Goal: Task Accomplishment & Management: Use online tool/utility

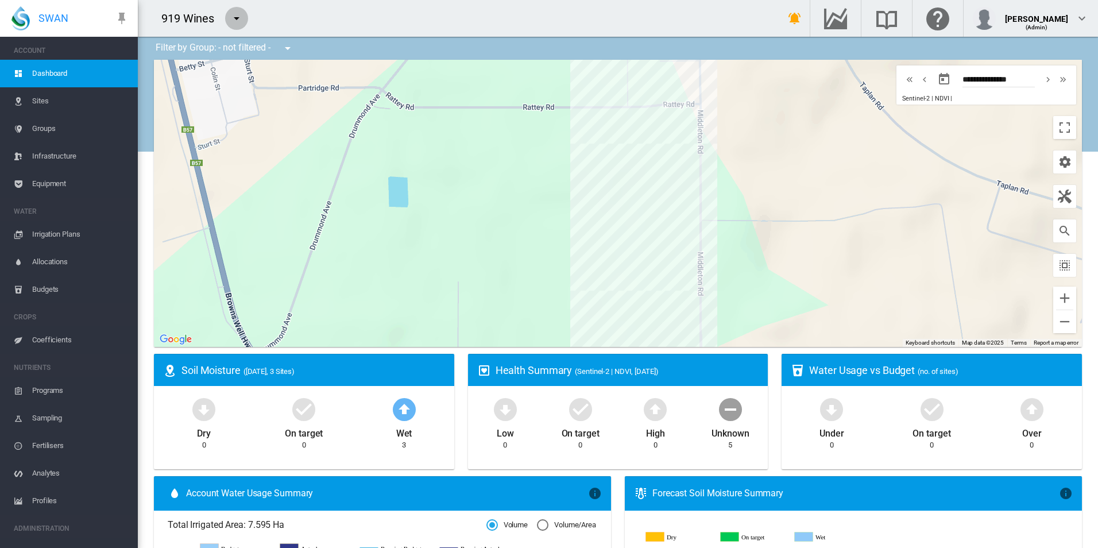
click at [246, 12] on button "button" at bounding box center [236, 18] width 23 height 23
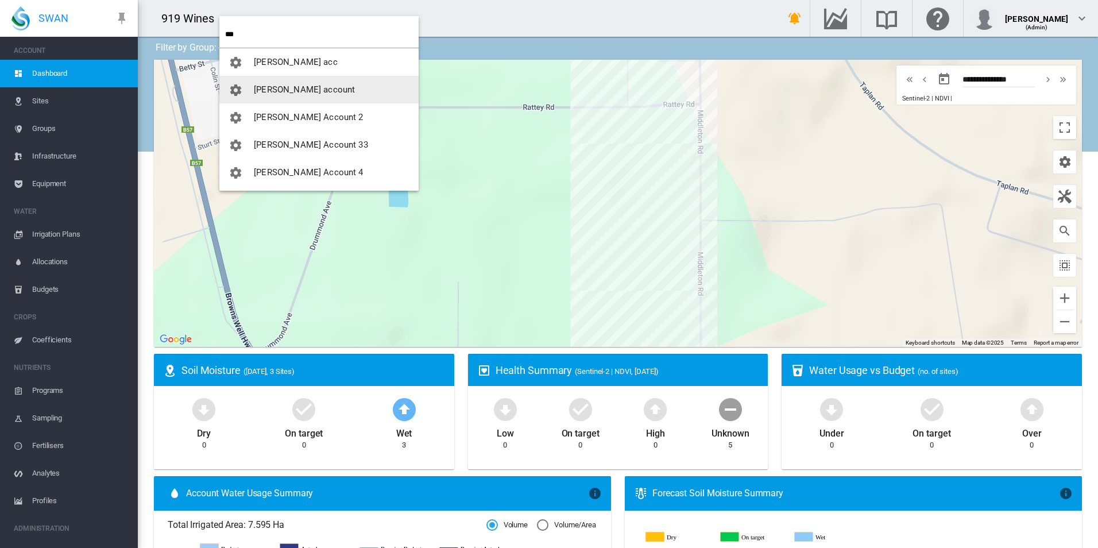
type input "***"
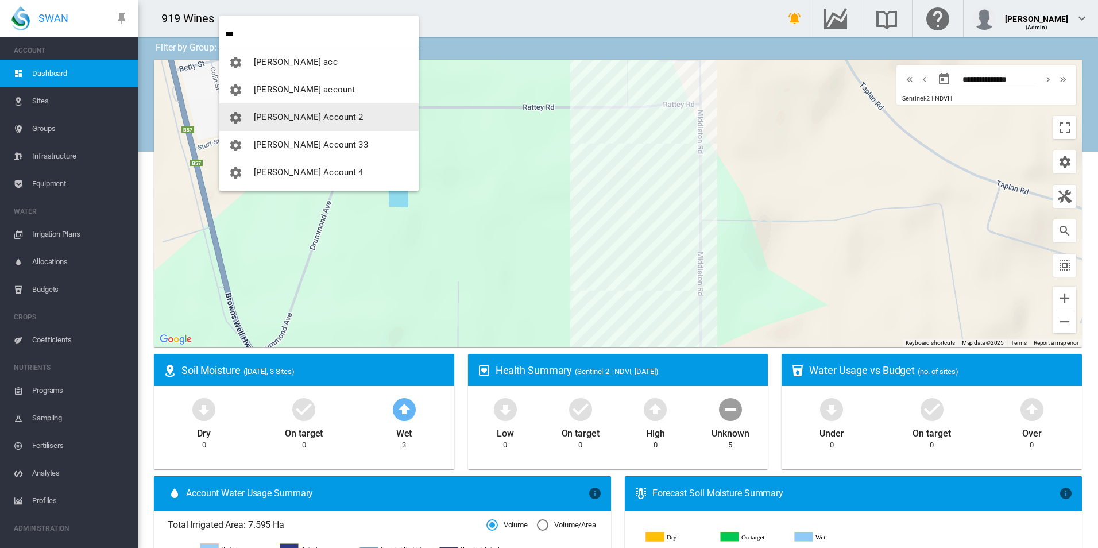
click at [273, 122] on span "[PERSON_NAME] Account 2" at bounding box center [308, 117] width 109 height 10
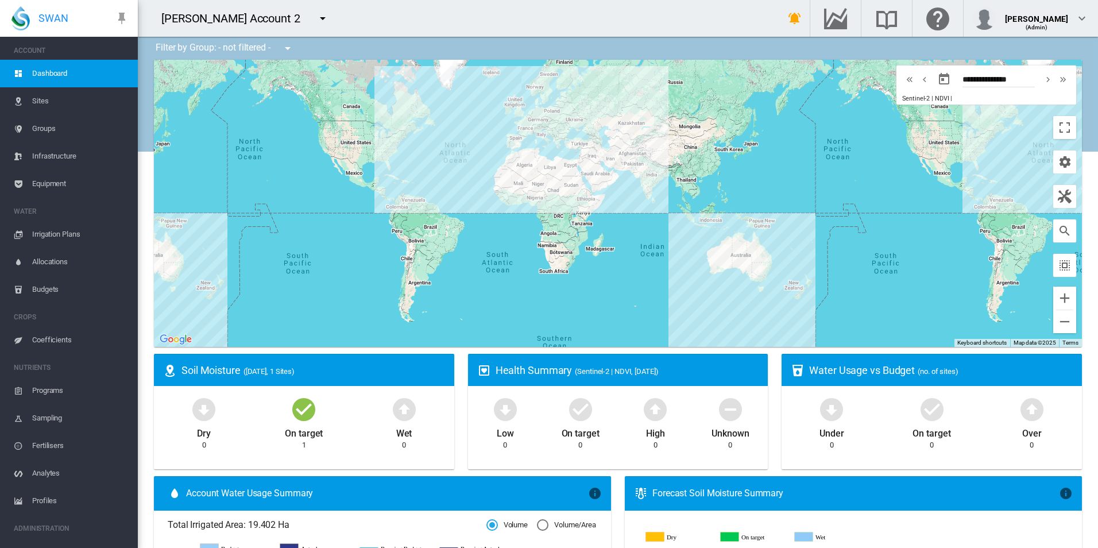
click at [55, 189] on span "Equipment" at bounding box center [80, 184] width 96 height 28
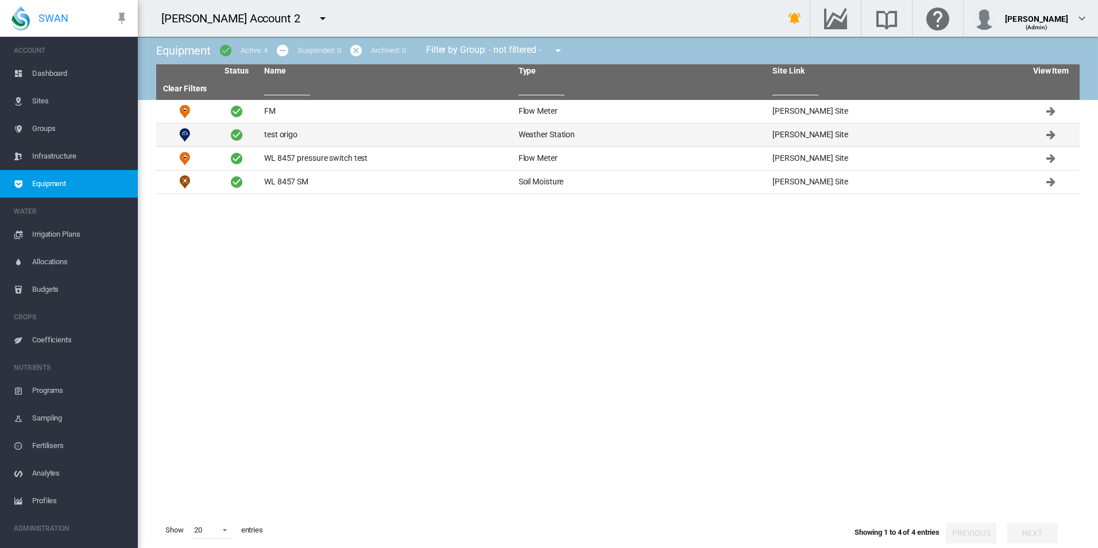
click at [311, 131] on td "test origo" at bounding box center [386, 134] width 254 height 23
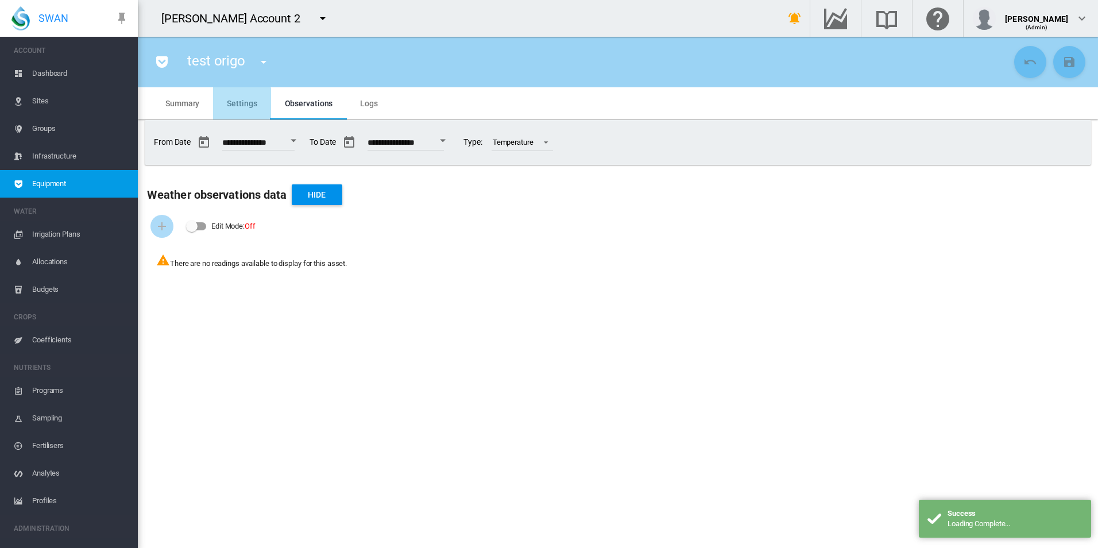
click at [231, 103] on span "Settings" at bounding box center [242, 103] width 30 height 9
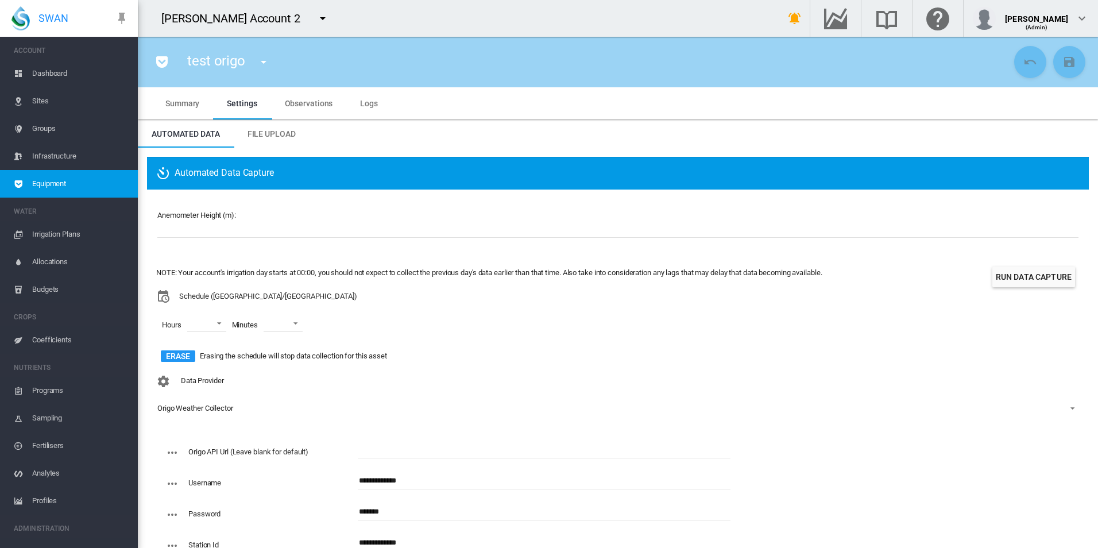
click at [400, 381] on div "Data Provider Origo Weather Collector - No Selection - Origo Weather Collector" at bounding box center [617, 403] width 923 height 67
click at [305, 99] on span "Observations" at bounding box center [309, 103] width 48 height 9
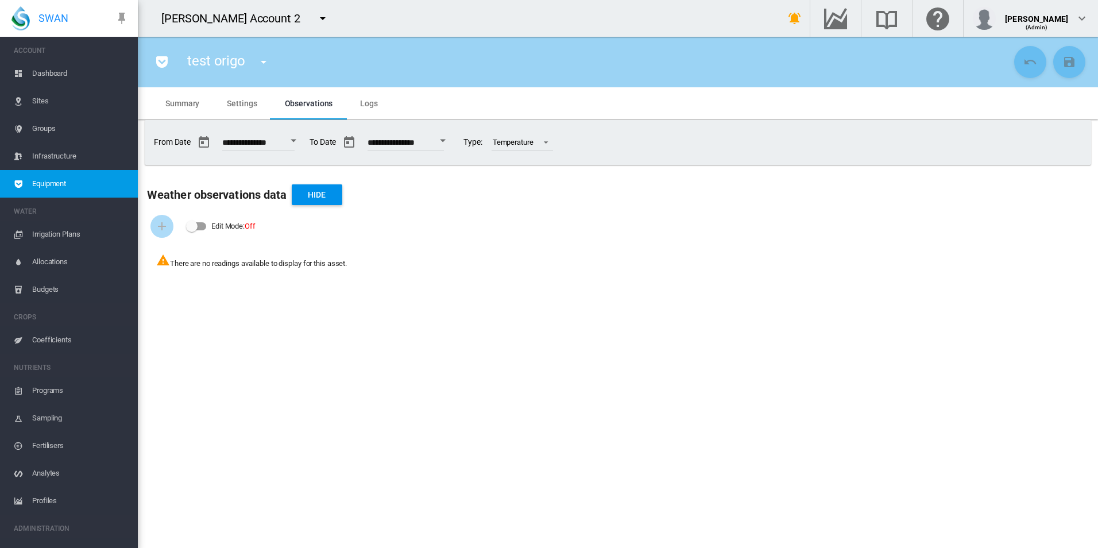
click at [453, 141] on button "Open calendar" at bounding box center [442, 140] width 21 height 21
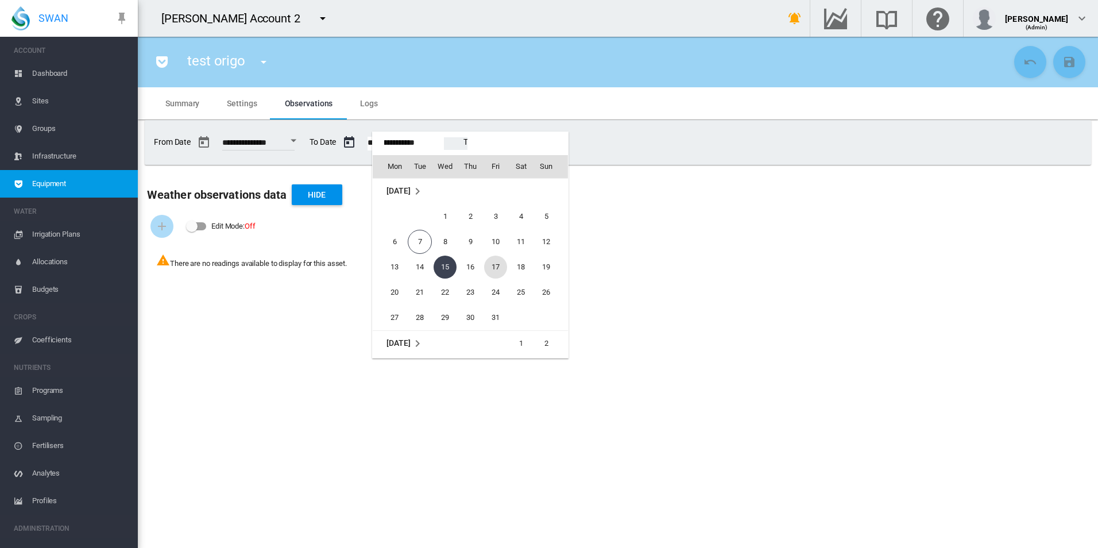
click at [489, 270] on span "17" at bounding box center [495, 266] width 23 height 23
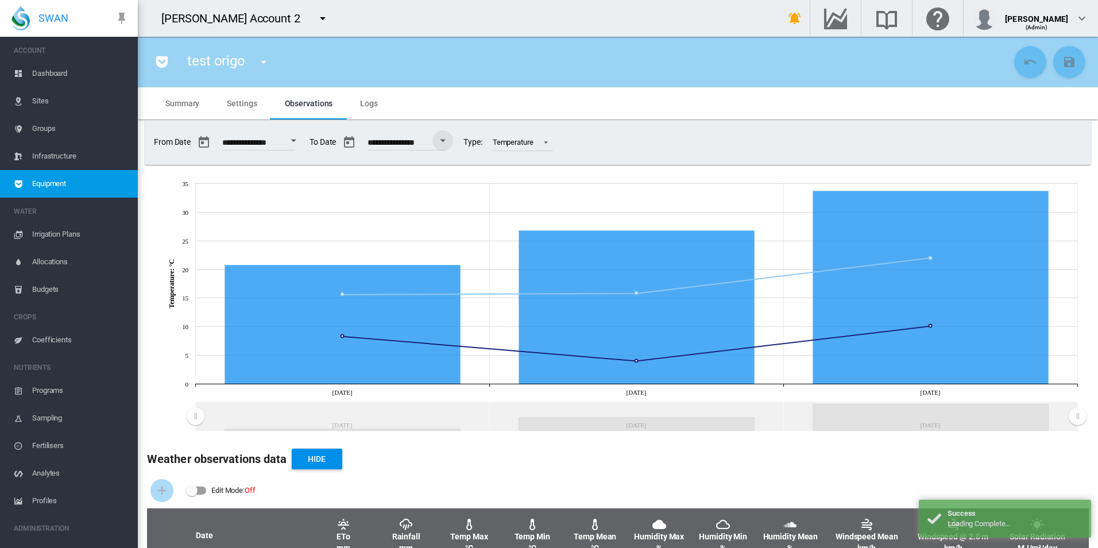
scroll to position [122, 0]
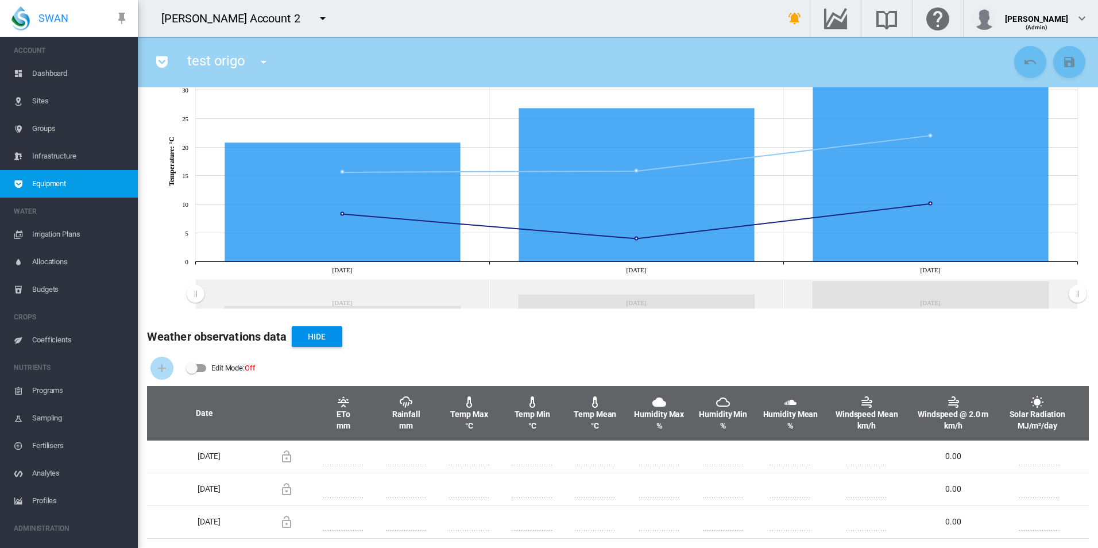
click at [953, 356] on div "Edit Mode: Off" at bounding box center [617, 368] width 941 height 36
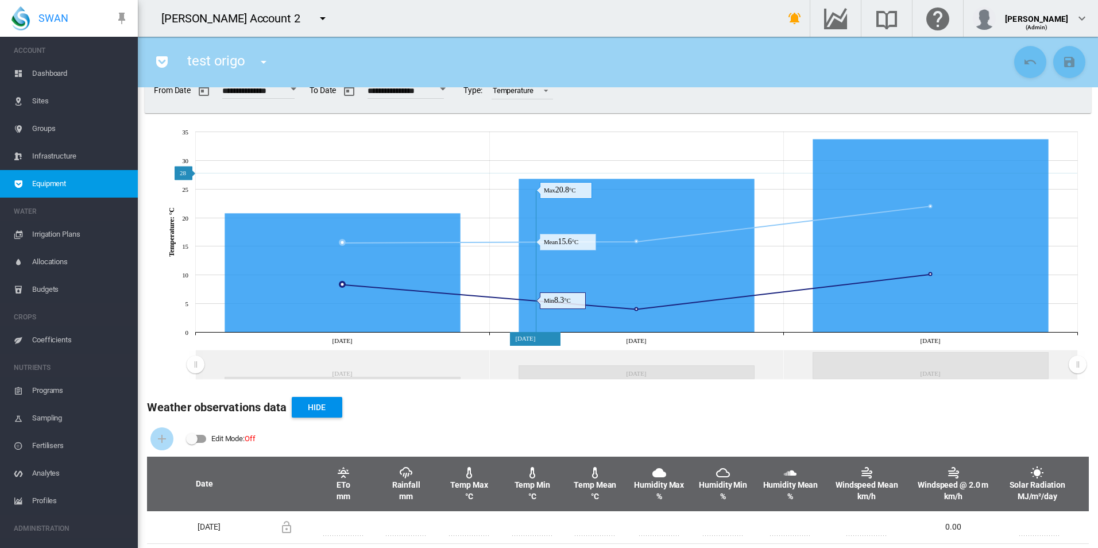
scroll to position [0, 0]
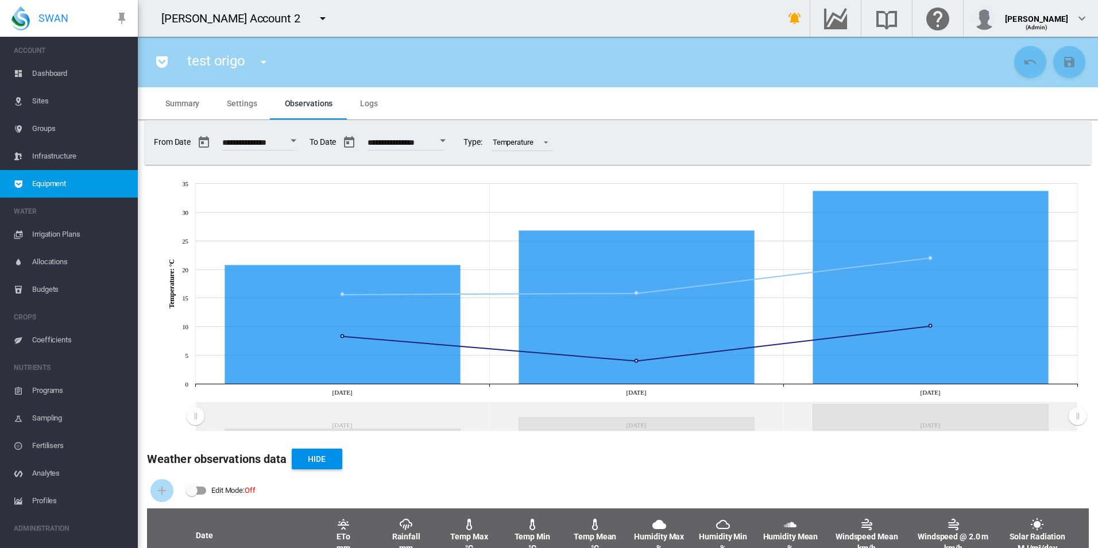
click at [358, 100] on md-tab-item "Logs" at bounding box center [368, 103] width 45 height 32
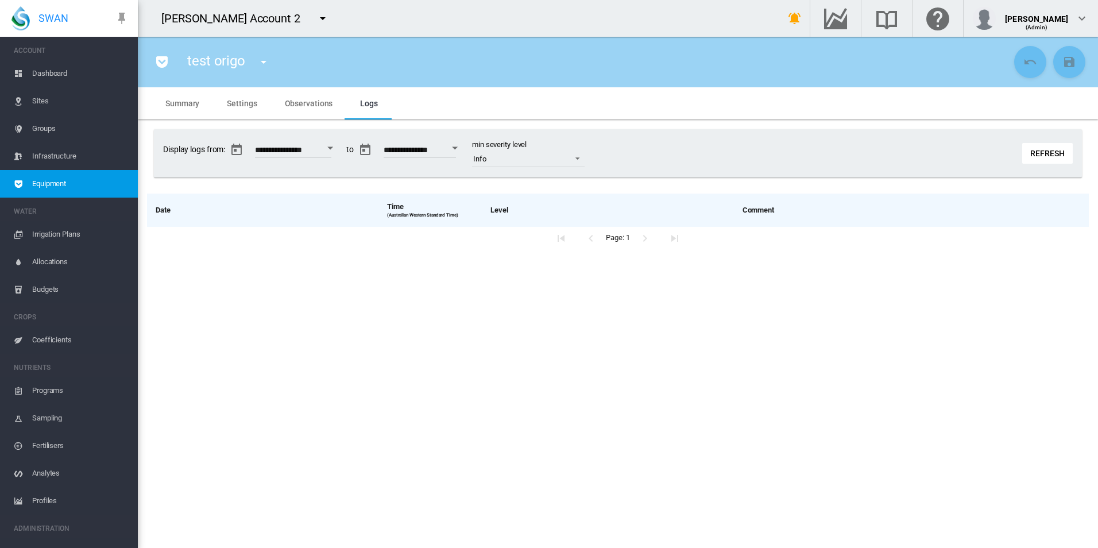
click at [1073, 153] on div "Refresh" at bounding box center [1052, 153] width 60 height 21
click at [1064, 155] on button "Refresh" at bounding box center [1047, 153] width 51 height 21
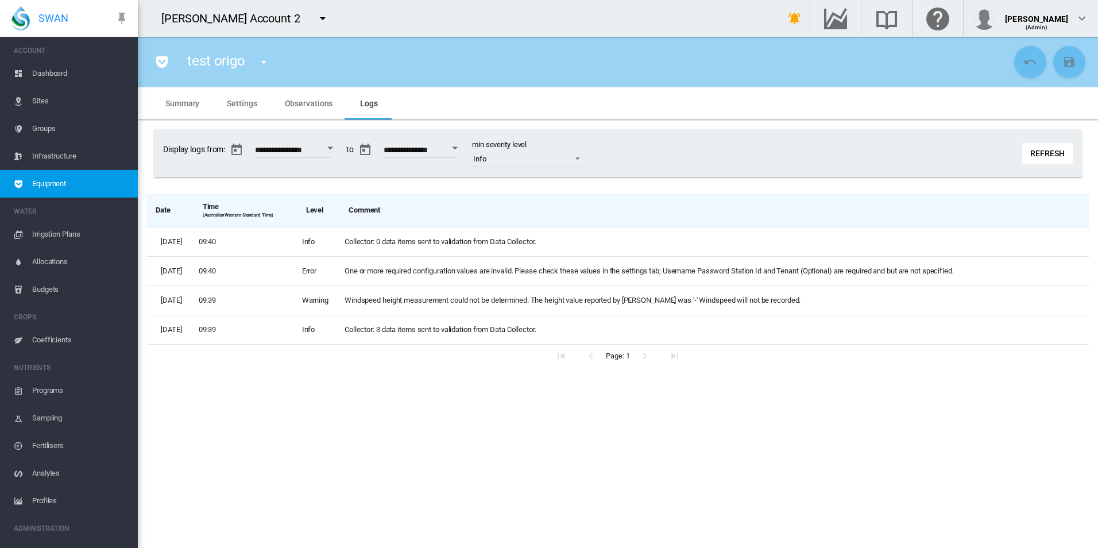
click at [1033, 153] on button "Refresh" at bounding box center [1047, 153] width 51 height 21
click at [1034, 153] on button "Refresh" at bounding box center [1047, 153] width 51 height 21
click at [239, 118] on md-tab-item "Settings" at bounding box center [241, 103] width 57 height 32
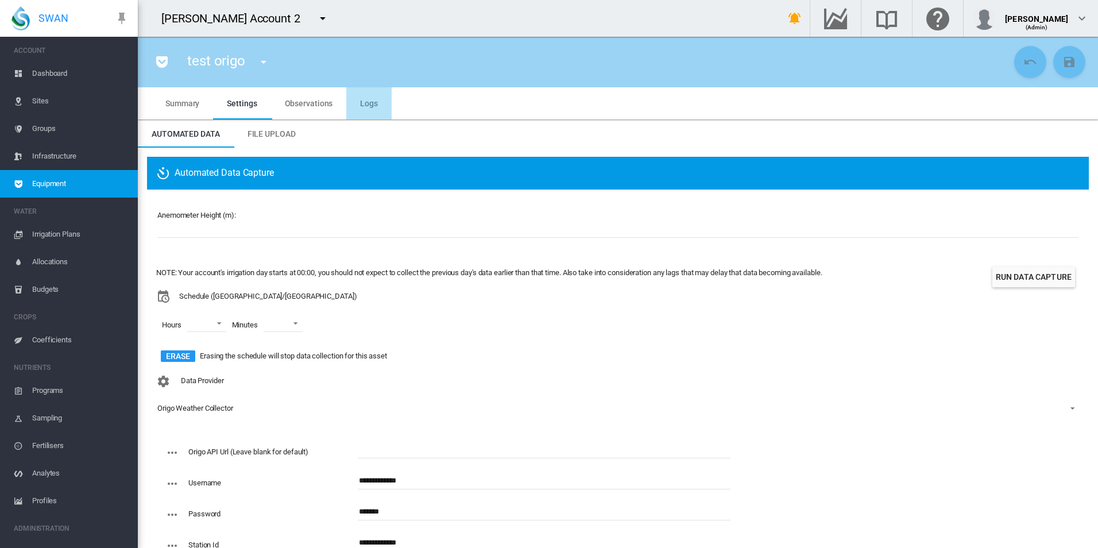
click at [385, 91] on md-tab-item "Logs" at bounding box center [368, 103] width 45 height 32
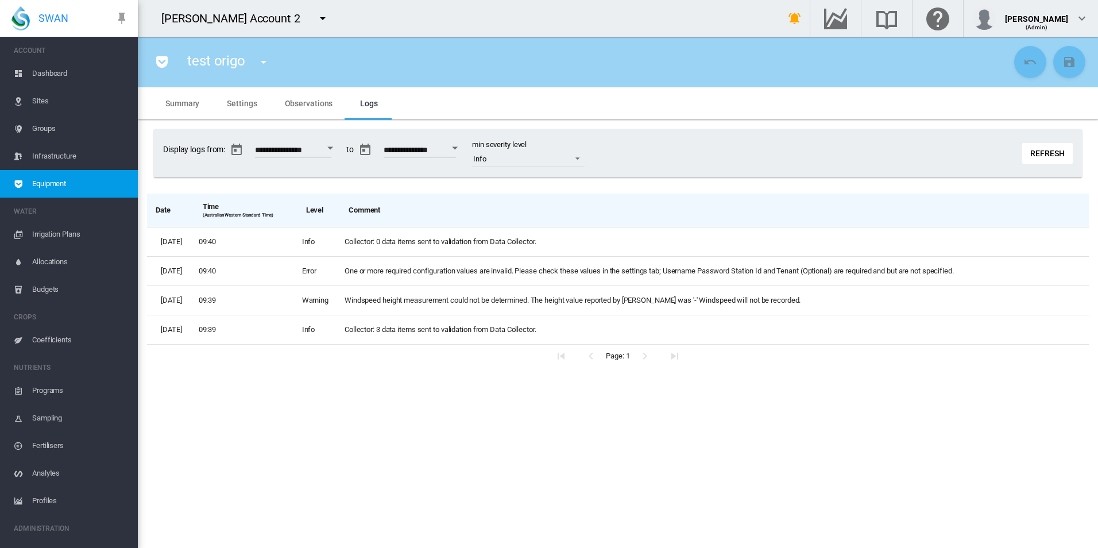
click at [1030, 150] on button "Refresh" at bounding box center [1047, 153] width 51 height 21
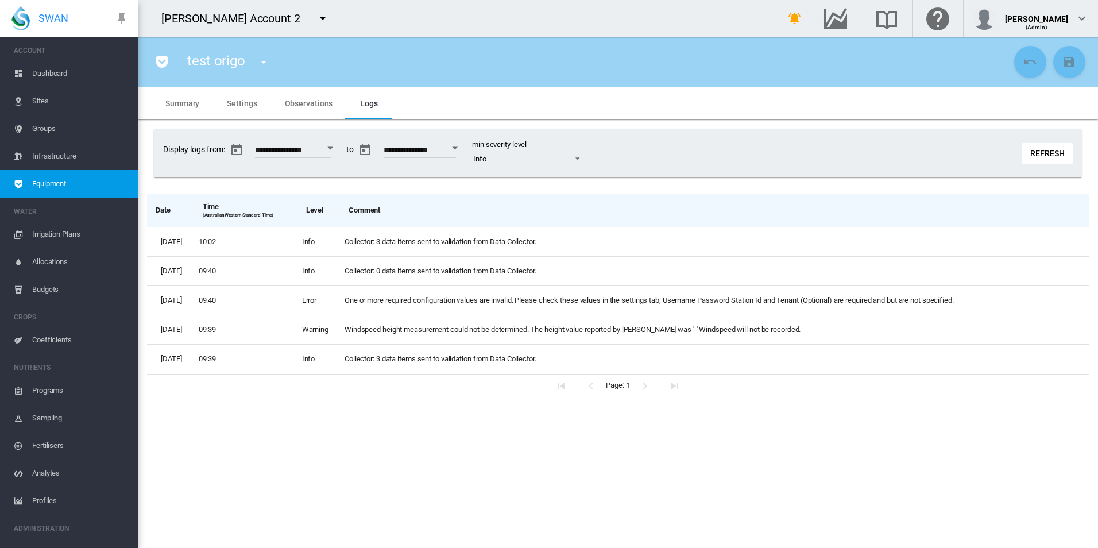
click at [296, 95] on md-tab-item "Observations" at bounding box center [309, 103] width 76 height 32
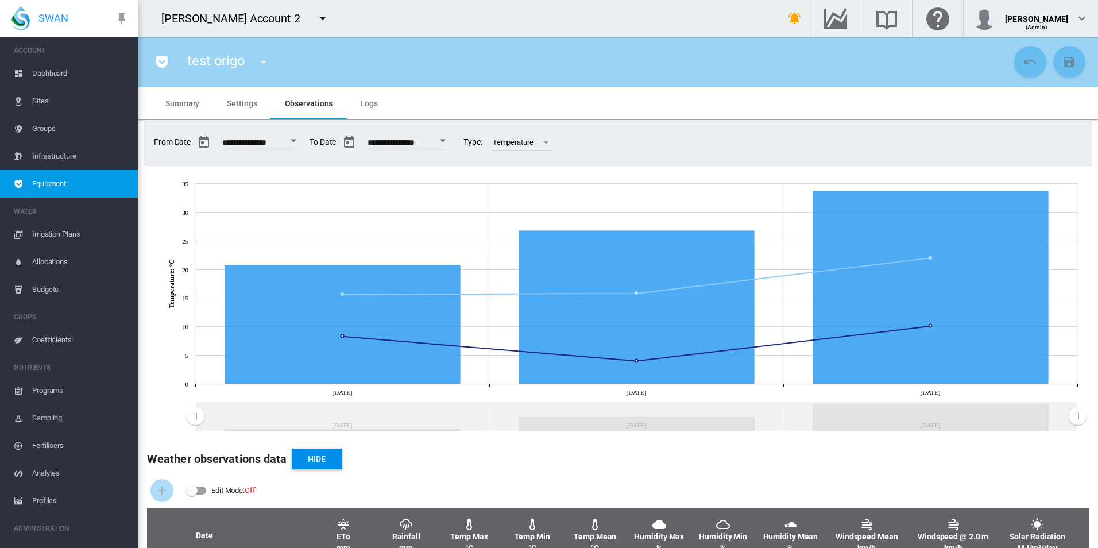
click at [453, 148] on button "Open calendar" at bounding box center [442, 140] width 21 height 21
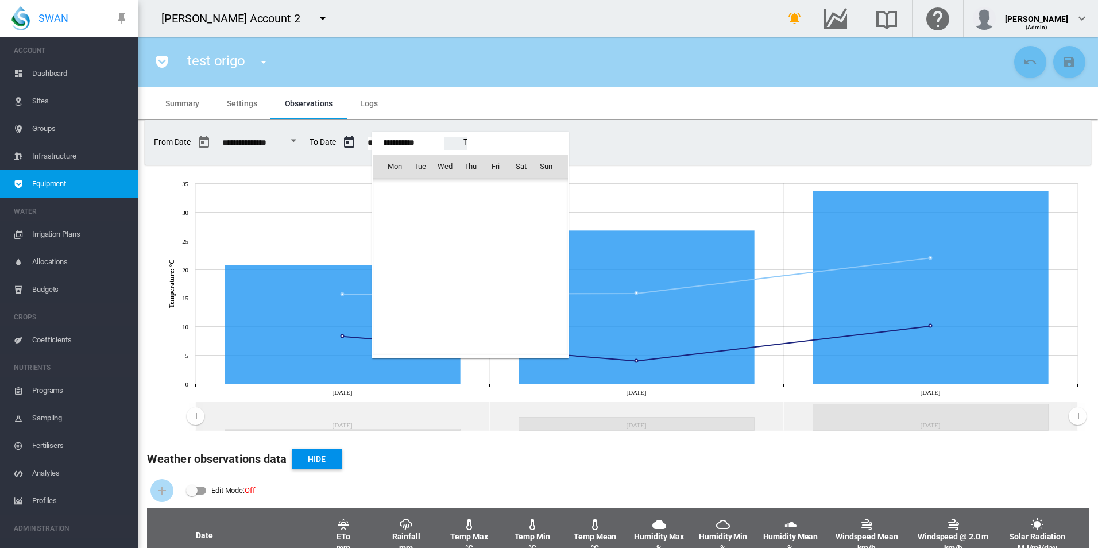
scroll to position [28751, 0]
click at [521, 266] on span "18" at bounding box center [520, 266] width 23 height 23
type input "**********"
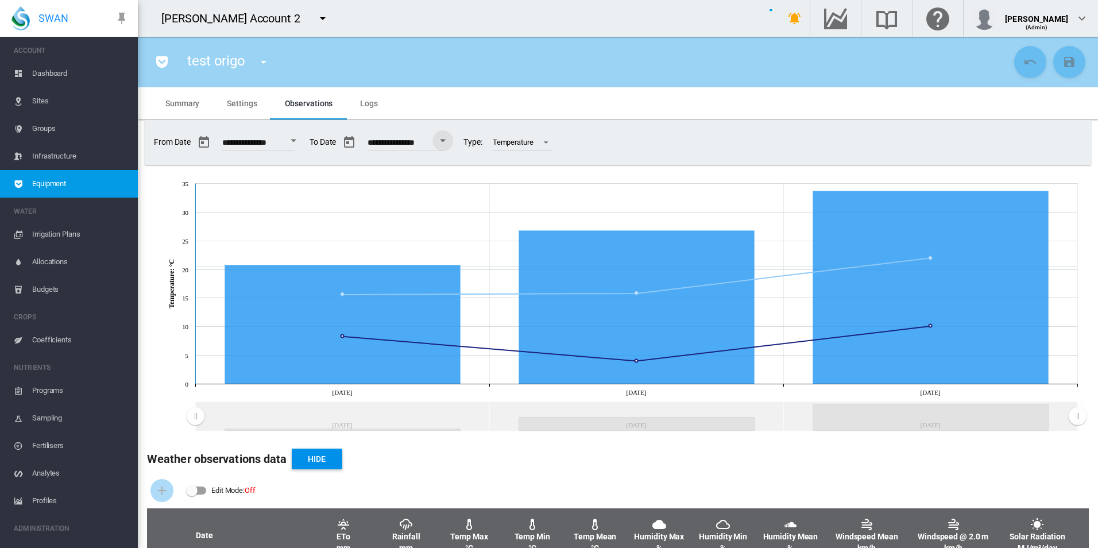
type input "*****"
type input "***"
type input "****"
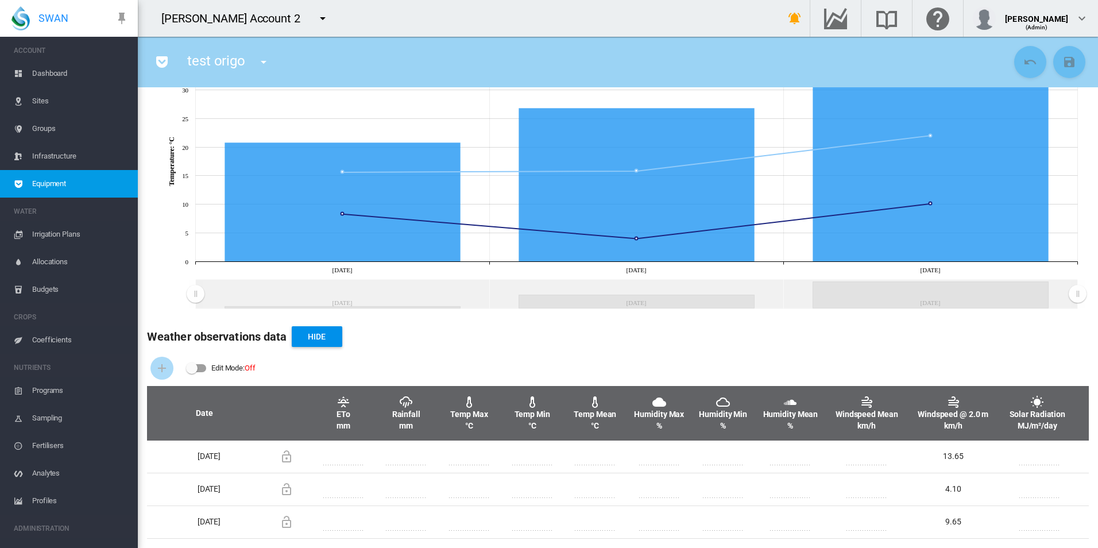
scroll to position [0, 0]
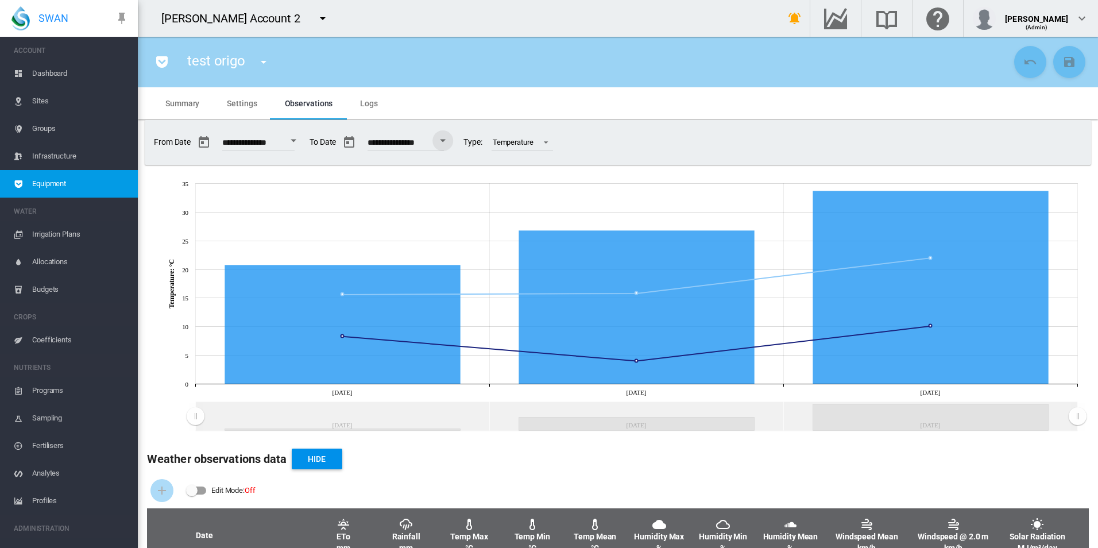
click at [264, 94] on md-tab-item "Settings" at bounding box center [241, 103] width 57 height 32
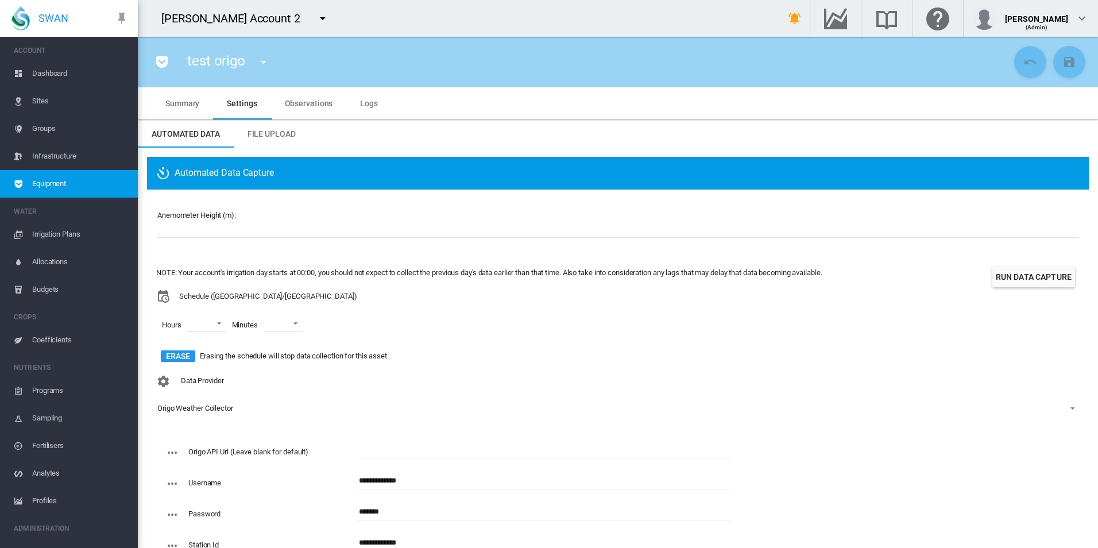
click at [397, 152] on div "Automated Data Capture Anemometer Height (m): * NOTE: Your account's irrigation…" at bounding box center [618, 384] width 960 height 472
click at [351, 93] on md-tab-item "Logs" at bounding box center [368, 103] width 45 height 32
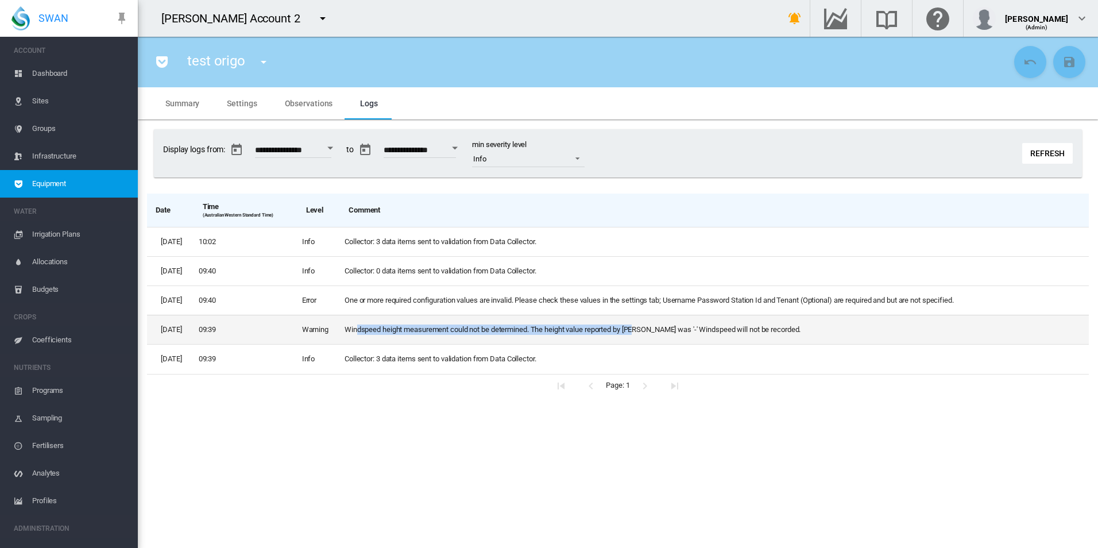
drag, startPoint x: 387, startPoint y: 328, endPoint x: 684, endPoint y: 339, distance: 297.0
click at [684, 339] on td "Windspeed height measurement could not be determined. The height value reported…" at bounding box center [714, 329] width 749 height 29
drag, startPoint x: 684, startPoint y: 339, endPoint x: 803, endPoint y: 342, distance: 119.4
click at [803, 340] on td "Windspeed height measurement could not be determined. The height value reported…" at bounding box center [714, 329] width 749 height 29
click at [693, 334] on td "Windspeed height measurement could not be determined. The height value reported…" at bounding box center [714, 329] width 749 height 29
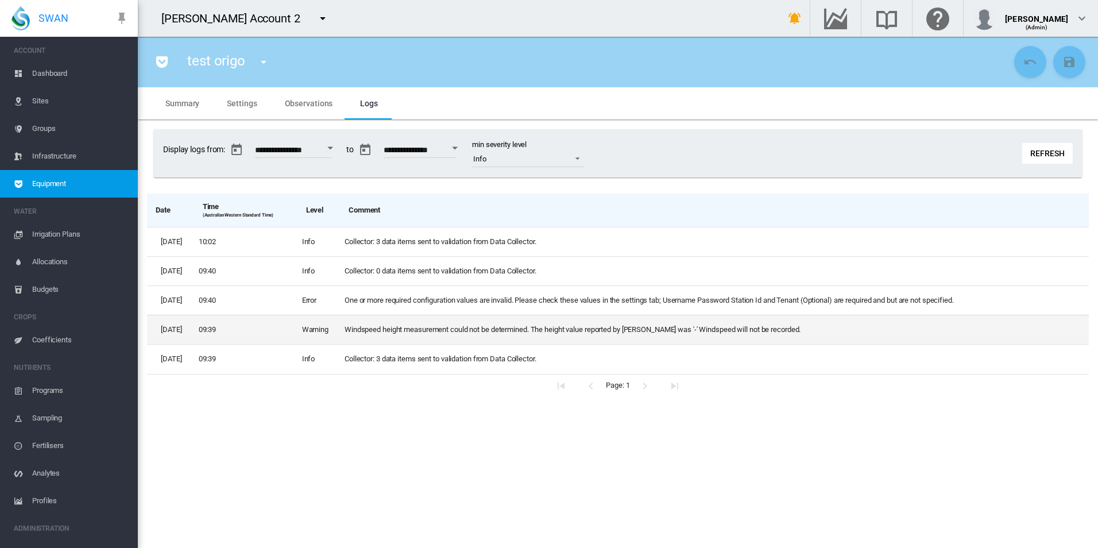
click at [692, 331] on td "Windspeed height measurement could not be determined. The height value reported…" at bounding box center [714, 329] width 749 height 29
click at [839, 339] on td "Windspeed height measurement could not be determined. The height value reported…" at bounding box center [714, 329] width 749 height 29
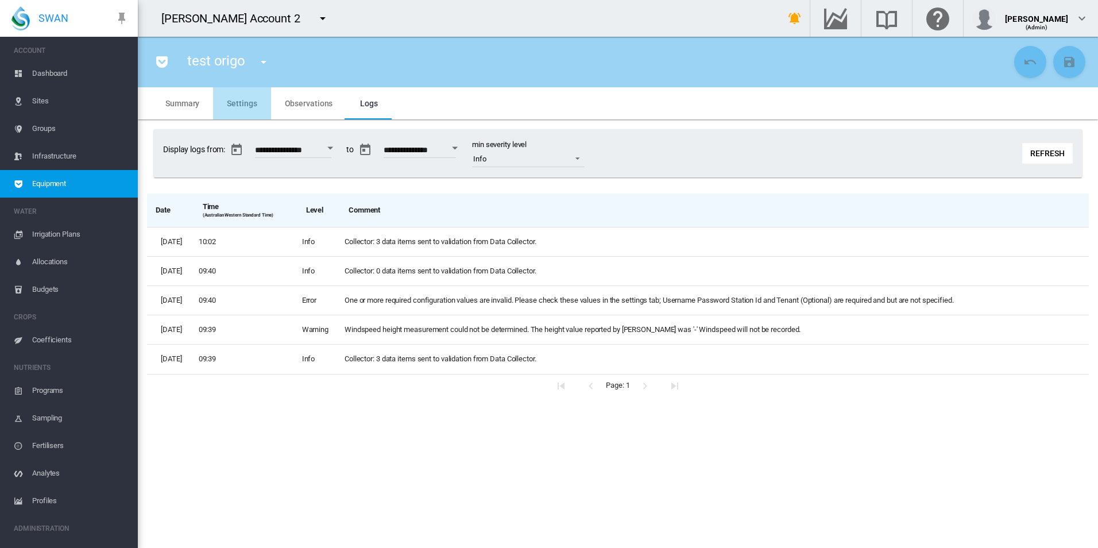
click at [256, 106] on span "Settings" at bounding box center [242, 103] width 30 height 9
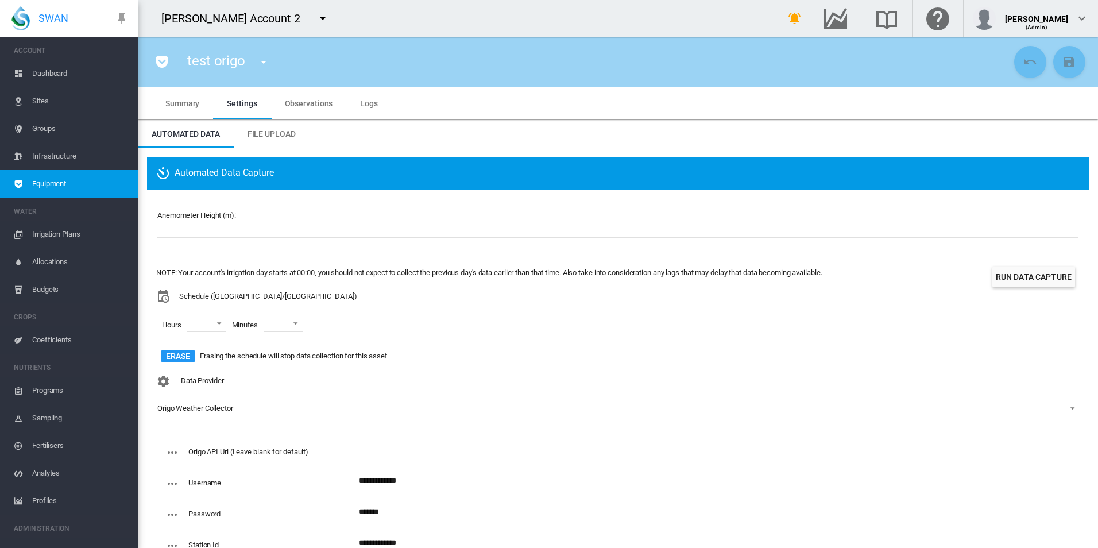
click at [302, 107] on span "Observations" at bounding box center [309, 103] width 48 height 9
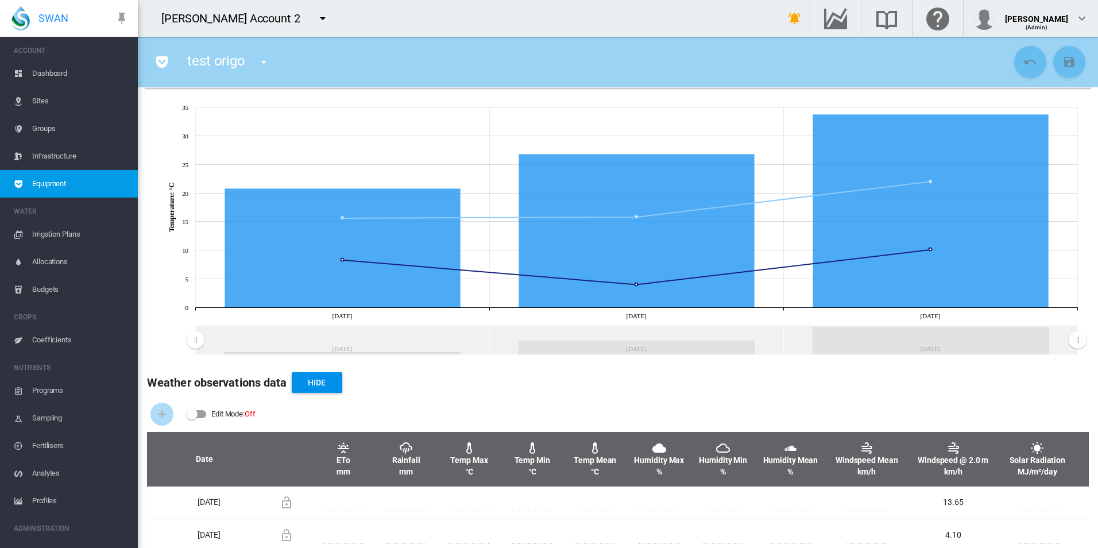
scroll to position [122, 0]
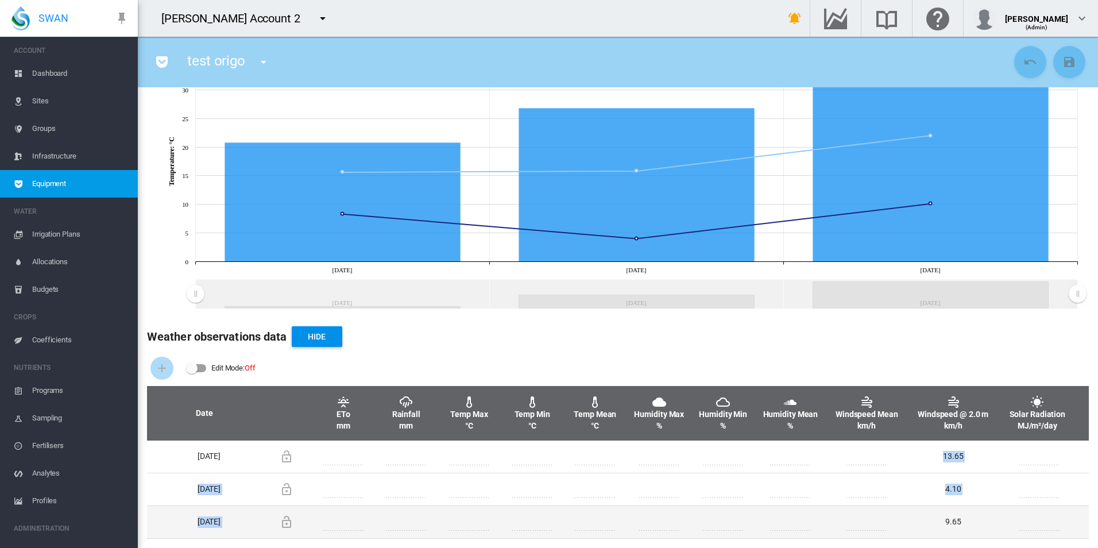
click at [871, 522] on tbody "[DATE] * **** ****" at bounding box center [617, 489] width 941 height 98
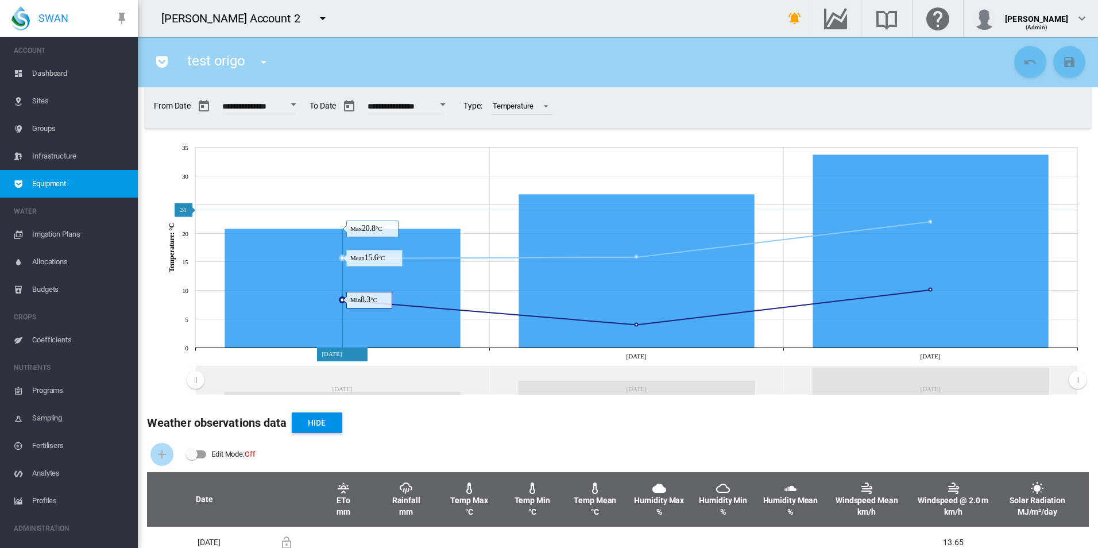
scroll to position [0, 0]
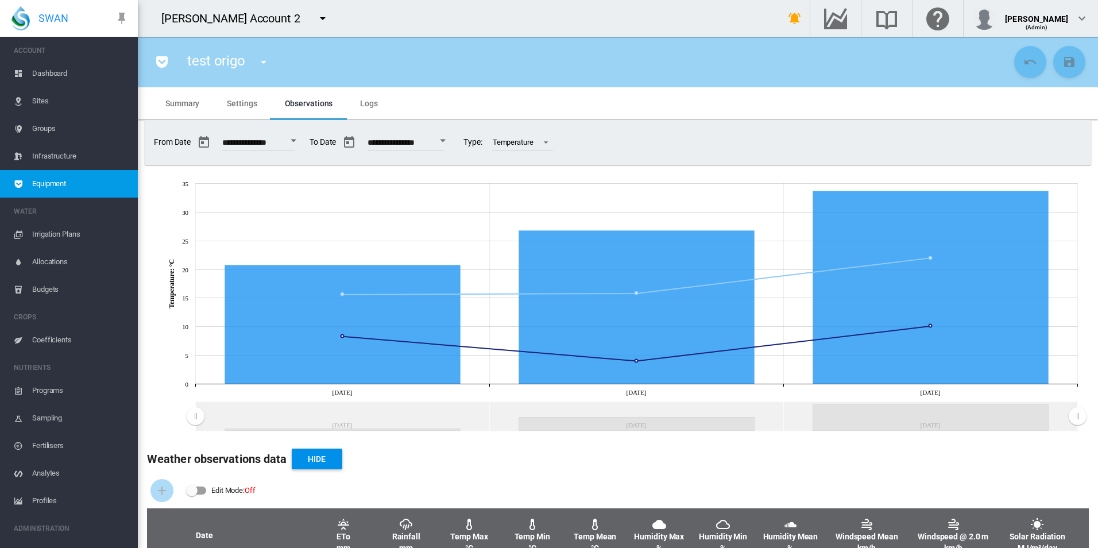
click at [219, 95] on md-tab-item "Settings" at bounding box center [241, 103] width 57 height 32
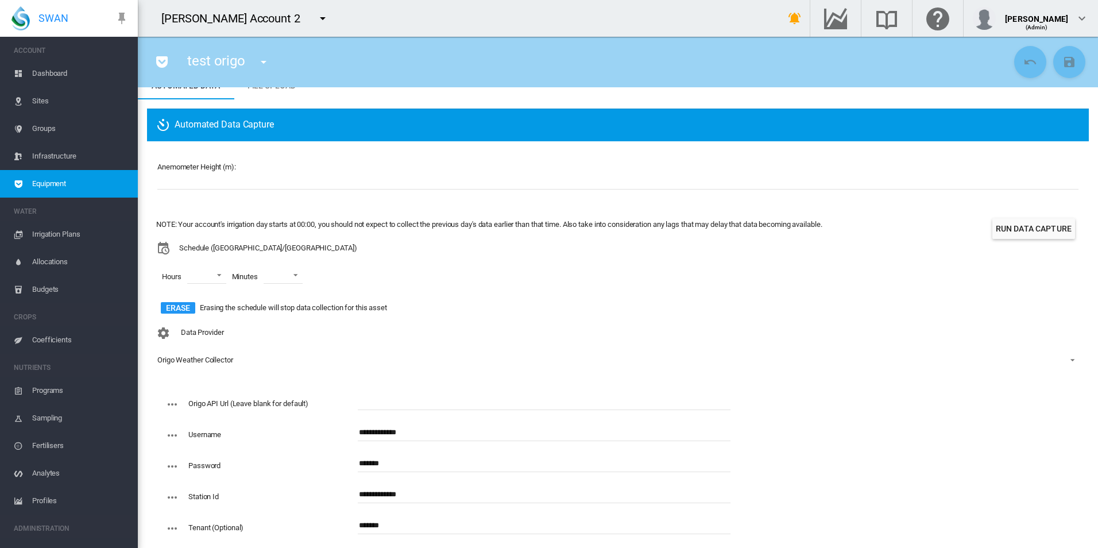
scroll to position [72, 0]
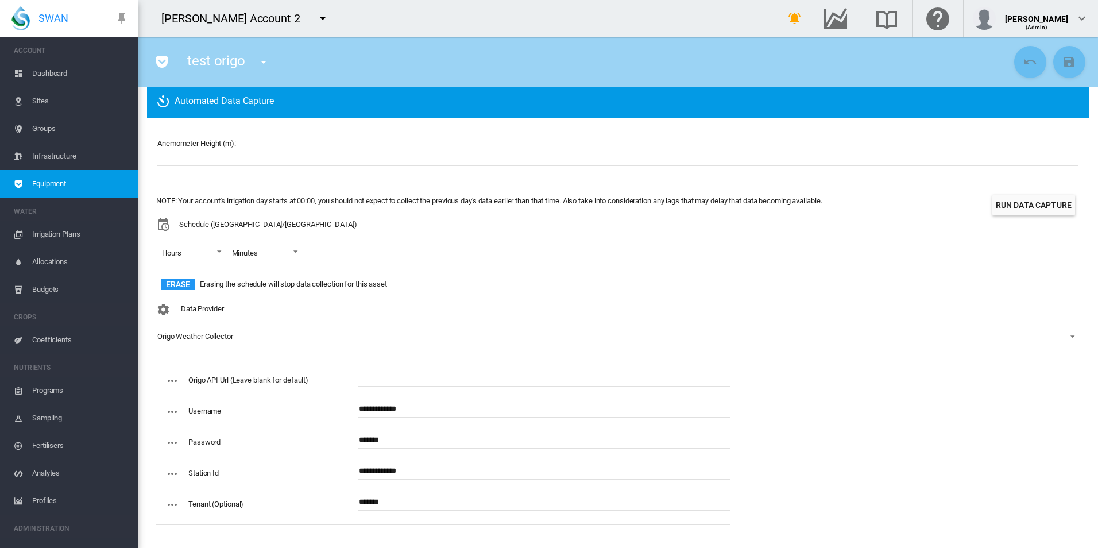
click at [346, 299] on div "Data Provider Origo Weather Collector - No Selection - Origo Weather Collector" at bounding box center [617, 331] width 923 height 67
click at [450, 301] on div "Data Provider Origo Weather Collector - No Selection - Origo Weather Collector" at bounding box center [617, 331] width 923 height 67
click at [1037, 13] on div "[PERSON_NAME]" at bounding box center [1036, 14] width 63 height 11
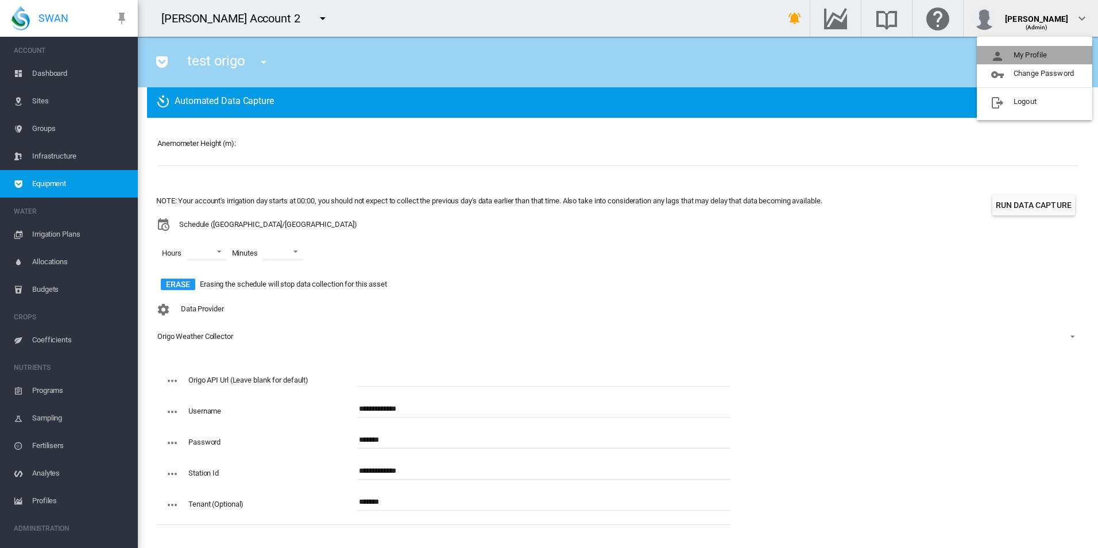
click at [1036, 51] on button "My Profile" at bounding box center [1033, 55] width 115 height 18
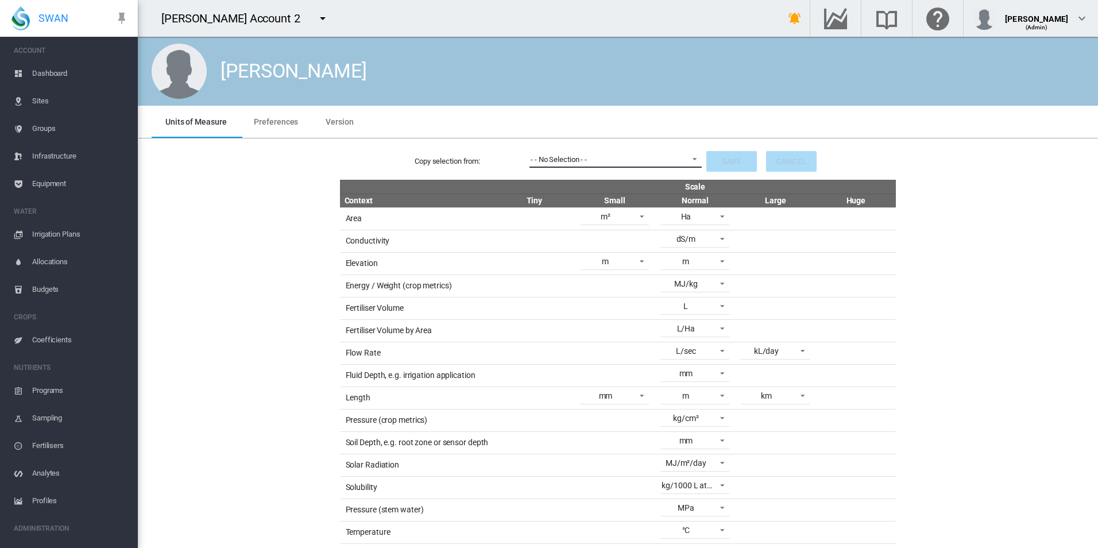
click at [554, 157] on div "- - No Selection - -" at bounding box center [558, 159] width 56 height 9
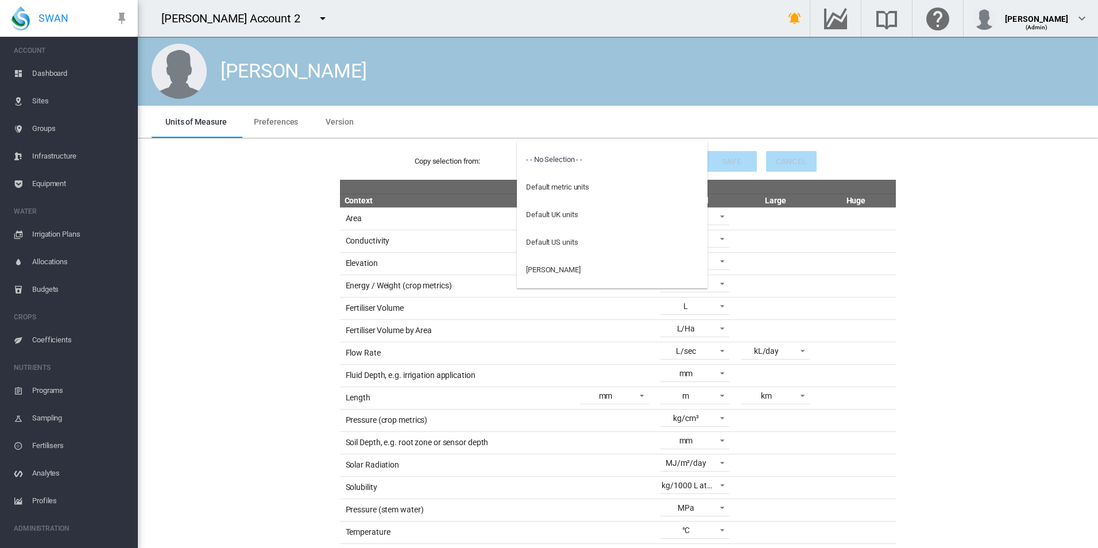
click at [312, 181] on md-backdrop at bounding box center [549, 274] width 1098 height 548
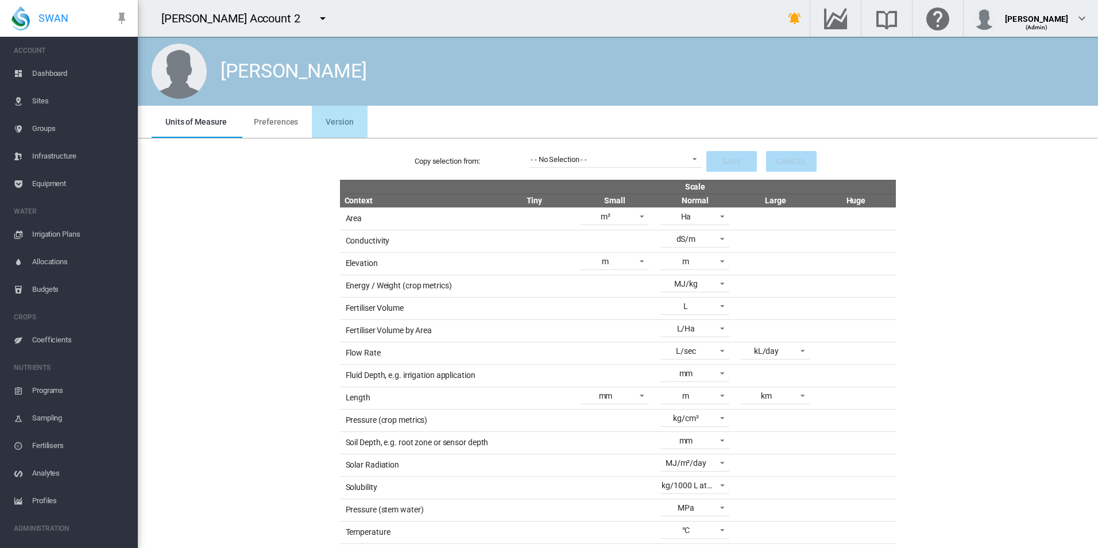
click at [338, 119] on span "Version" at bounding box center [339, 121] width 28 height 9
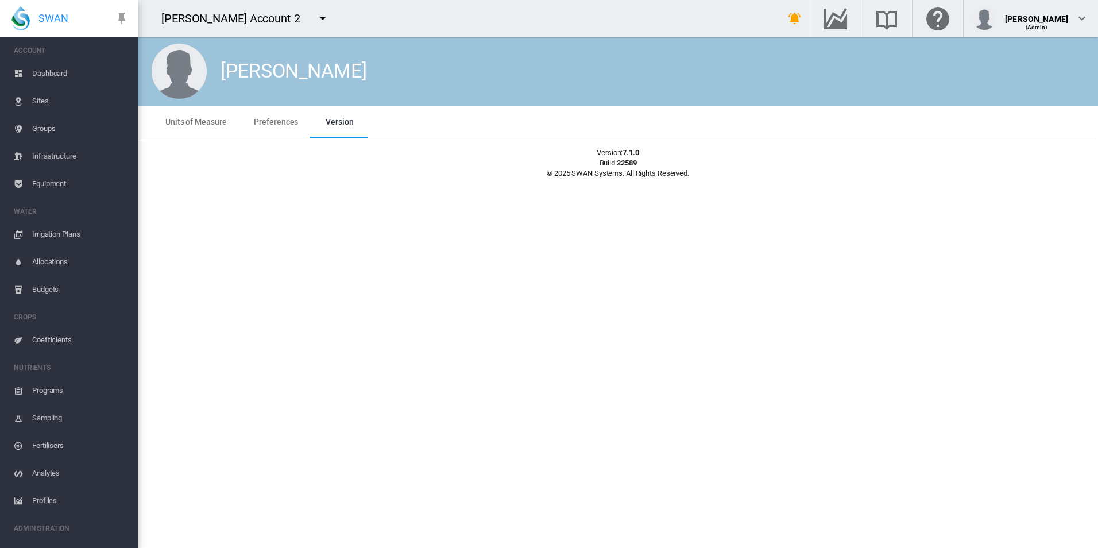
click at [297, 125] on md-tab-item "Preferences" at bounding box center [276, 122] width 72 height 32
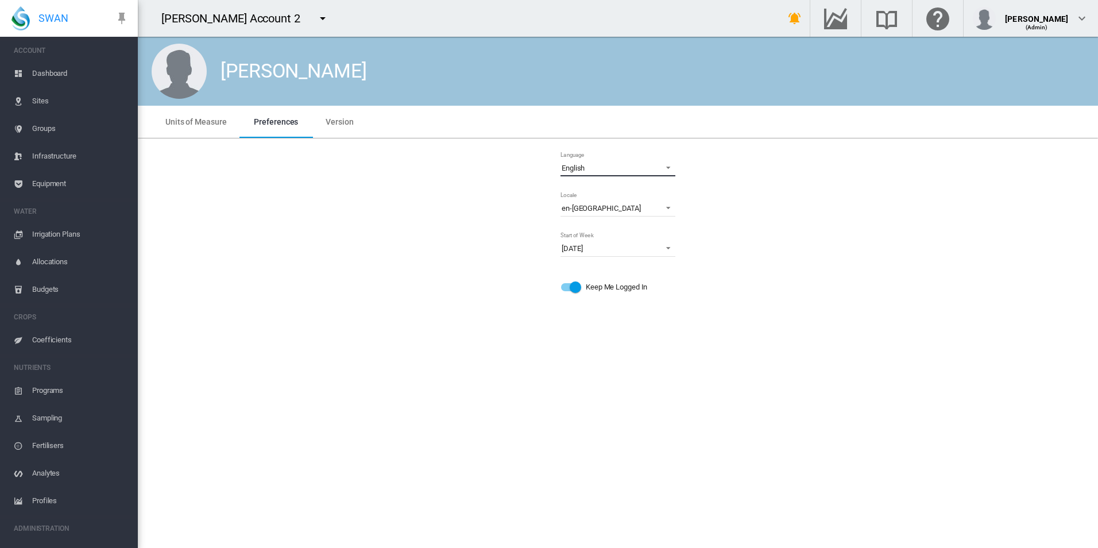
click at [634, 170] on span "English" at bounding box center [608, 168] width 94 height 10
click at [606, 200] on md-option "Español" at bounding box center [618, 196] width 133 height 28
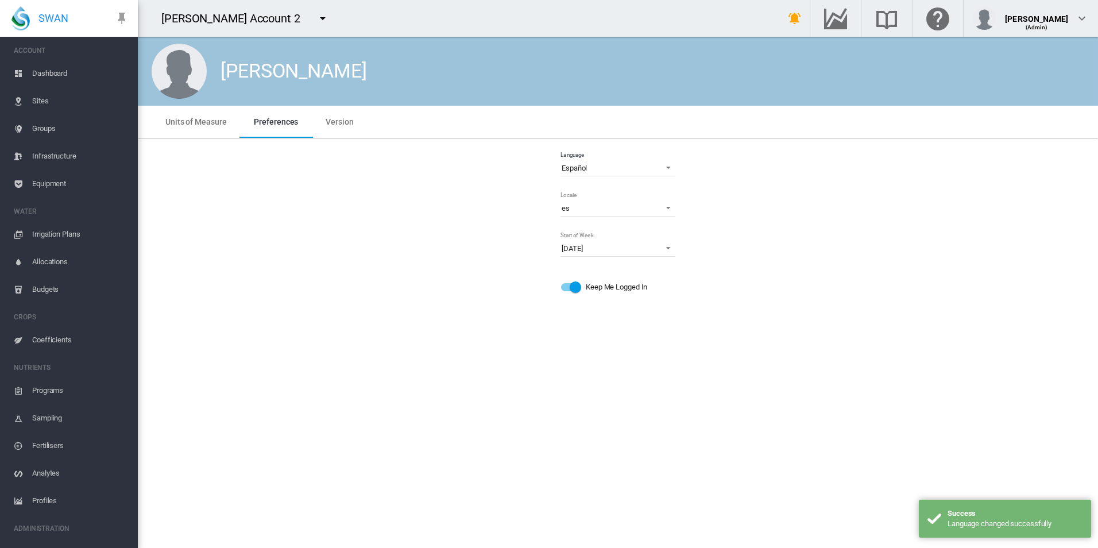
click at [348, 238] on div "Language Español Locale es es es-AU es-BR es-DE es-ES es-FR es-[GEOGRAPHIC_DATA…" at bounding box center [617, 227] width 941 height 158
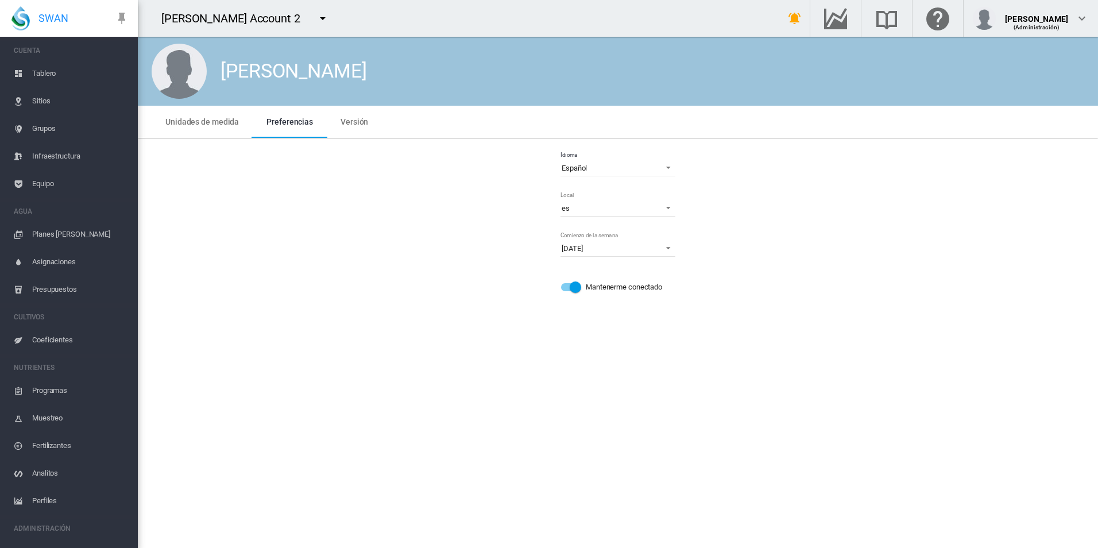
click at [61, 184] on span "Equipo" at bounding box center [80, 184] width 96 height 28
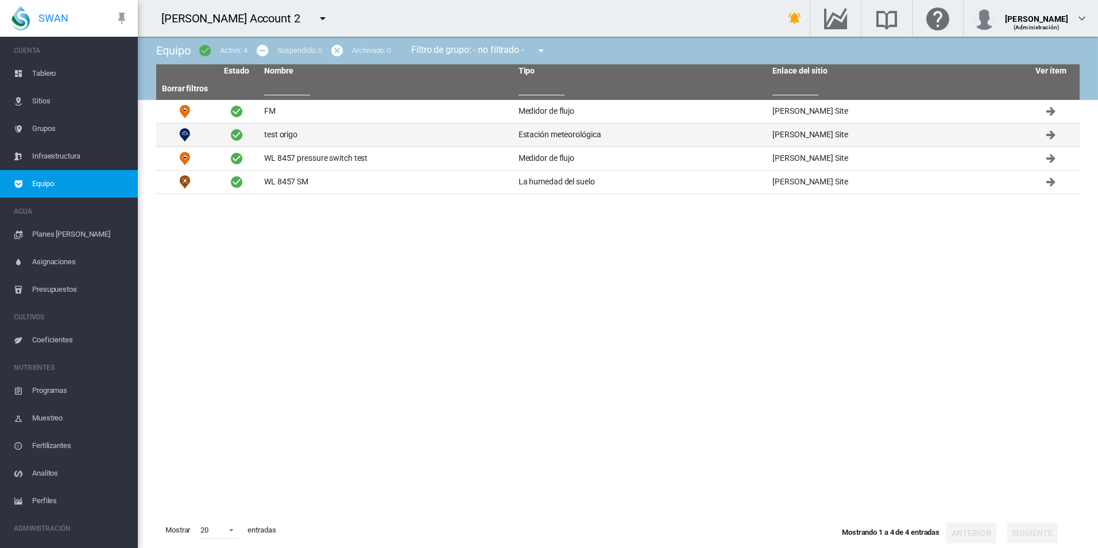
click at [413, 133] on td "test origo" at bounding box center [386, 134] width 254 height 23
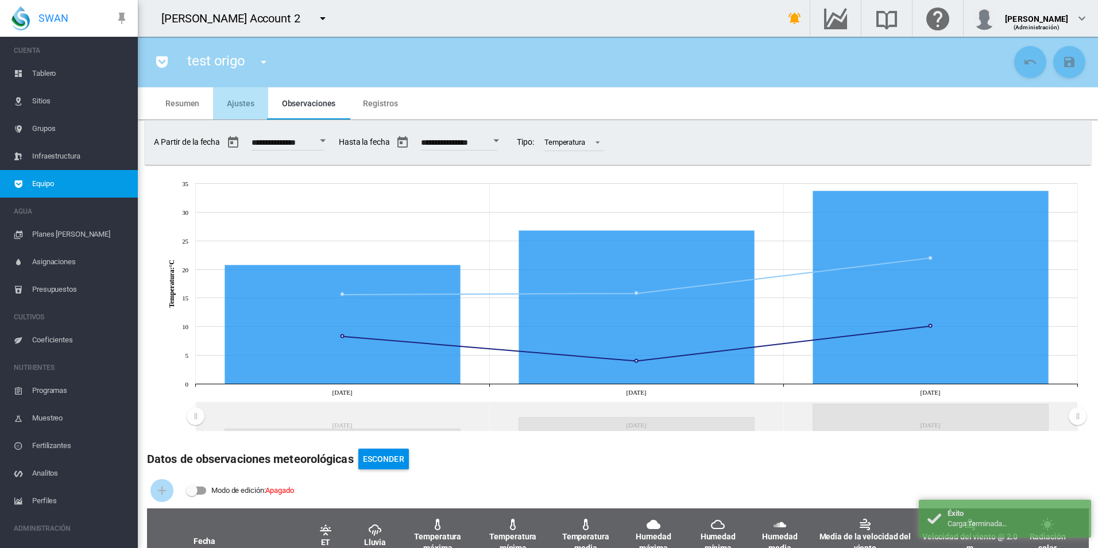
click at [251, 109] on md-tab-item "Ajustes" at bounding box center [240, 103] width 55 height 32
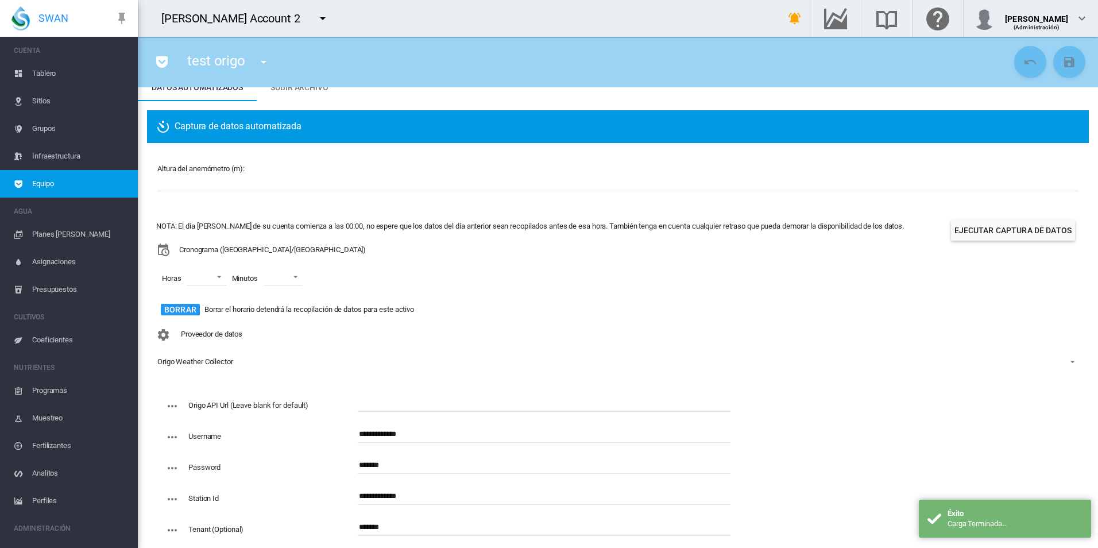
scroll to position [72, 0]
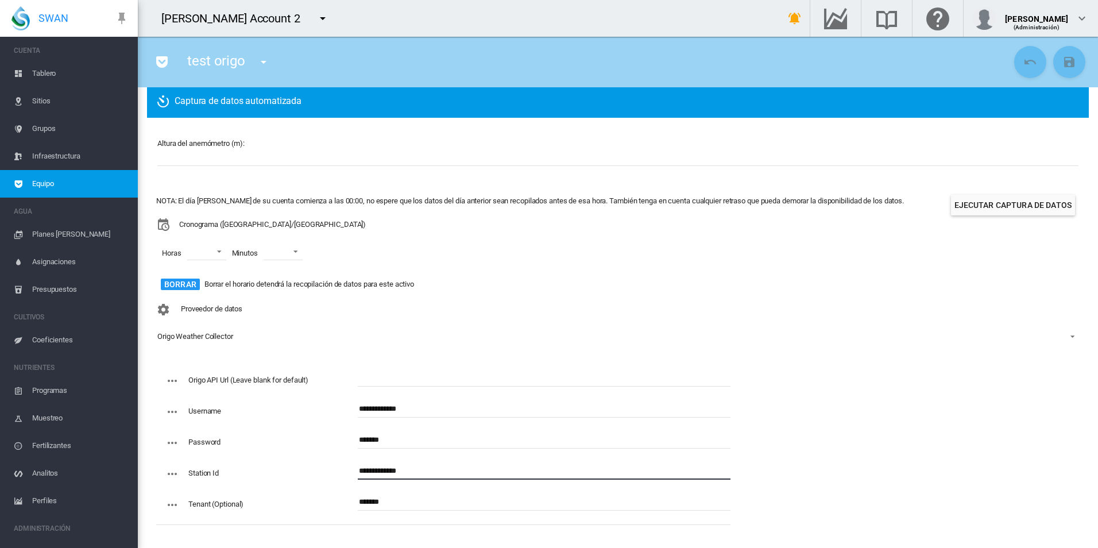
drag, startPoint x: 433, startPoint y: 475, endPoint x: 342, endPoint y: 466, distance: 91.7
click at [342, 466] on div "**********" at bounding box center [447, 477] width 565 height 31
click at [424, 408] on input "**********" at bounding box center [544, 408] width 373 height 17
drag, startPoint x: 436, startPoint y: 412, endPoint x: 277, endPoint y: 395, distance: 159.3
click at [277, 395] on div "**********" at bounding box center [443, 447] width 574 height 156
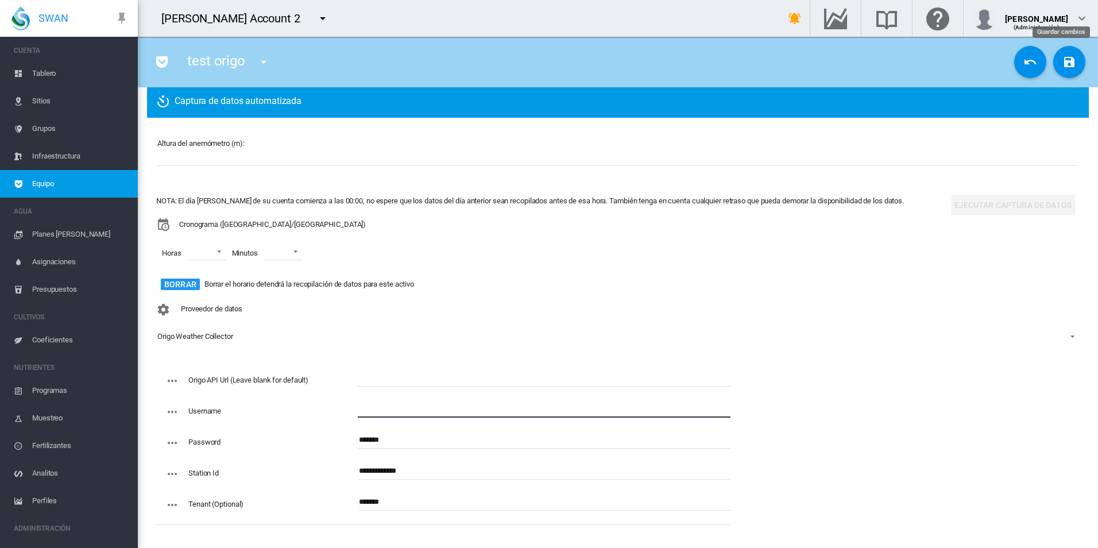
click at [1062, 64] on md-icon "icon-content-save" at bounding box center [1069, 62] width 14 height 14
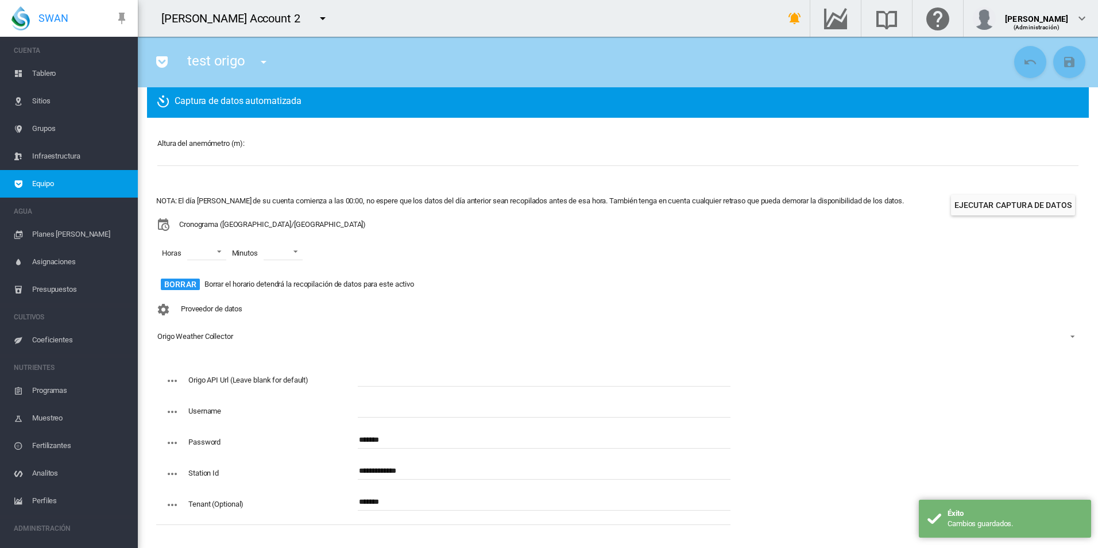
click at [424, 410] on input "text" at bounding box center [544, 408] width 373 height 17
paste input "**********"
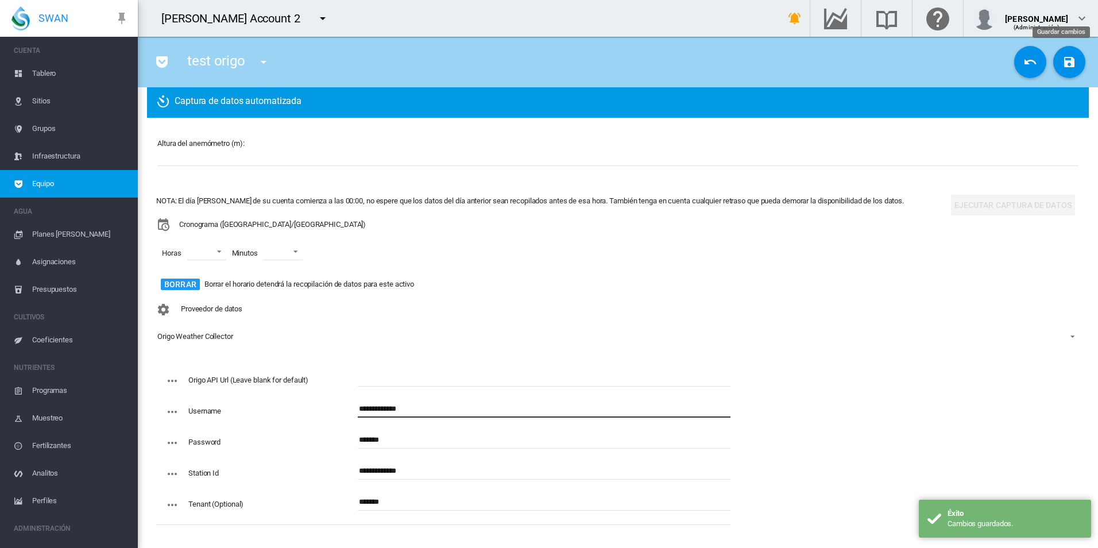
type input "**********"
click at [1065, 56] on md-icon "icon-content-save" at bounding box center [1069, 62] width 14 height 14
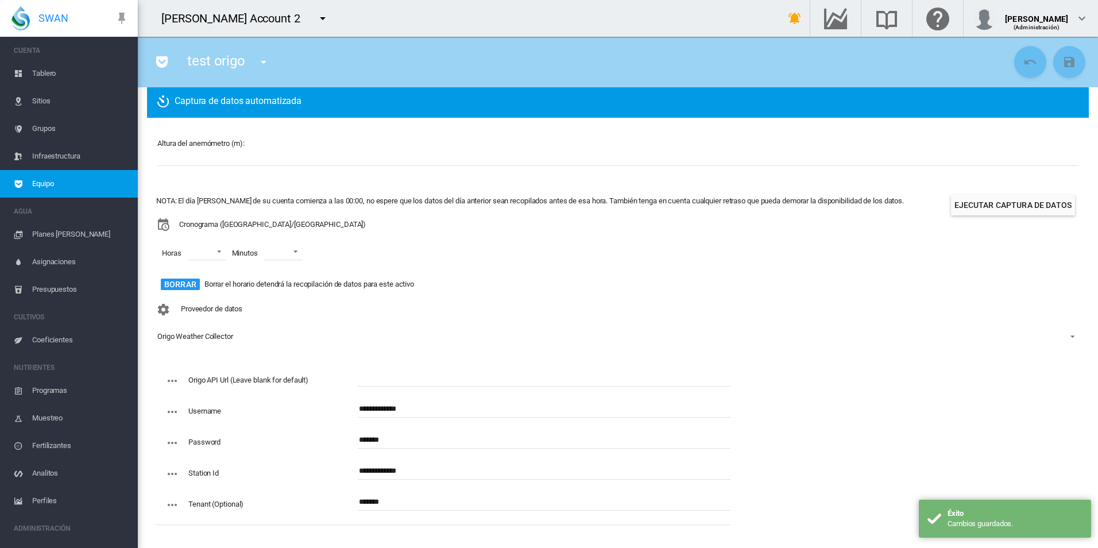
click at [838, 373] on div "Altura del anemómetro (m): * NOTA: El día [PERSON_NAME] de su cuenta comienza a…" at bounding box center [617, 328] width 941 height 421
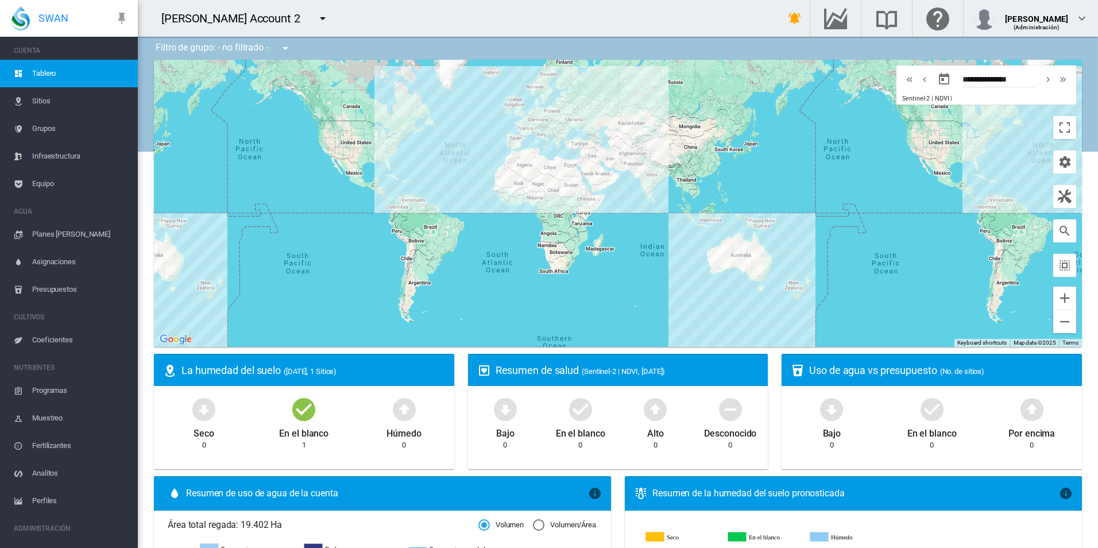
click at [75, 183] on span "Equipo" at bounding box center [80, 184] width 96 height 28
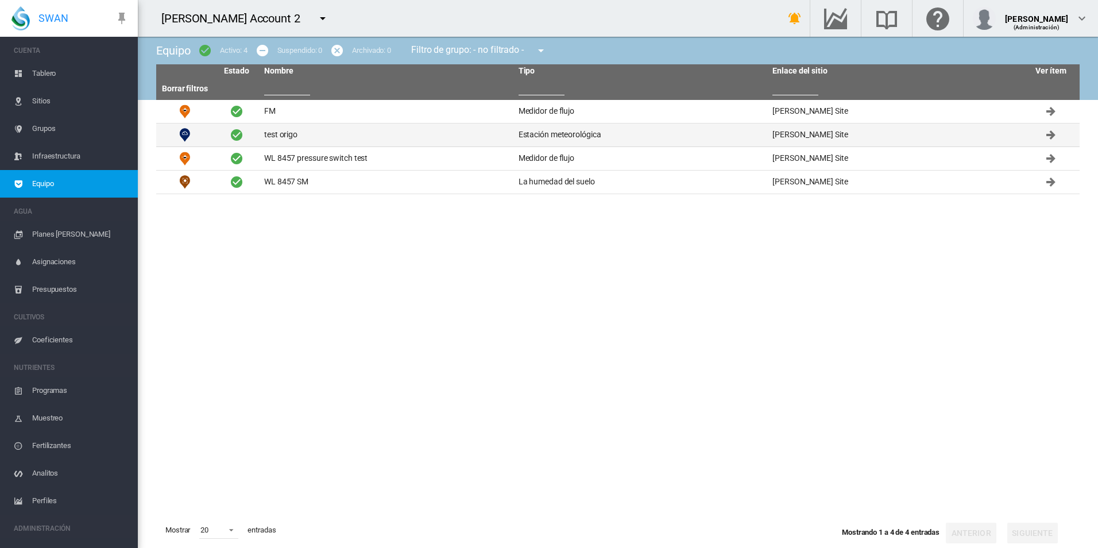
click at [297, 138] on td "test origo" at bounding box center [386, 134] width 254 height 23
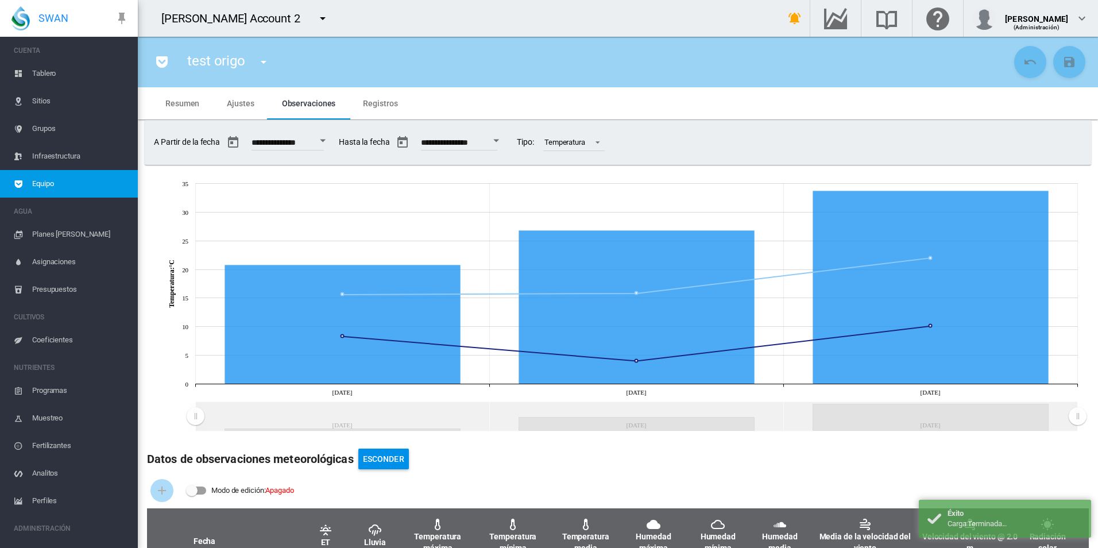
click at [253, 109] on md-tab-item "Ajustes" at bounding box center [240, 103] width 55 height 32
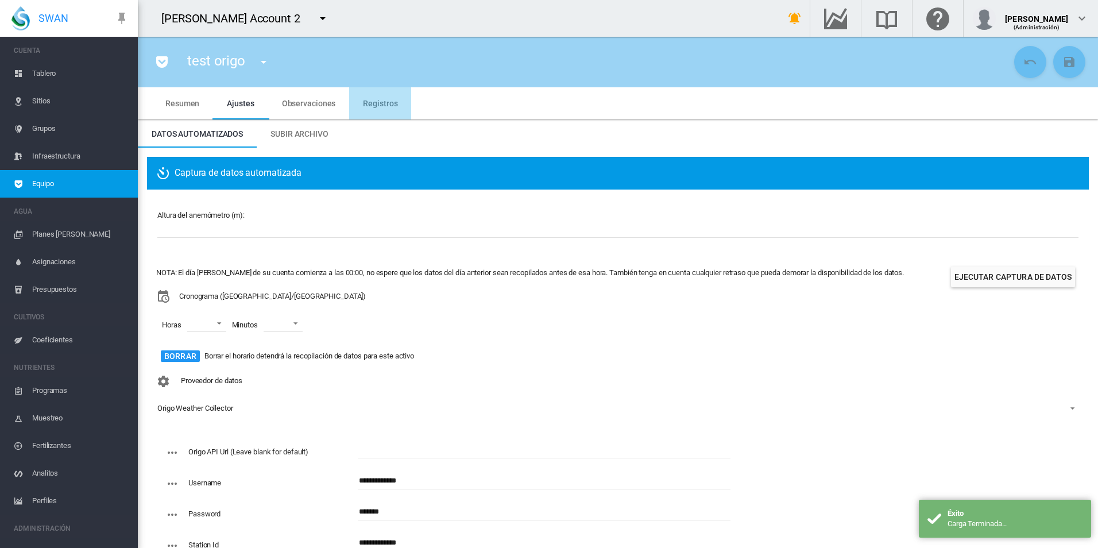
click at [398, 115] on md-tab-item "Registros" at bounding box center [380, 103] width 62 height 32
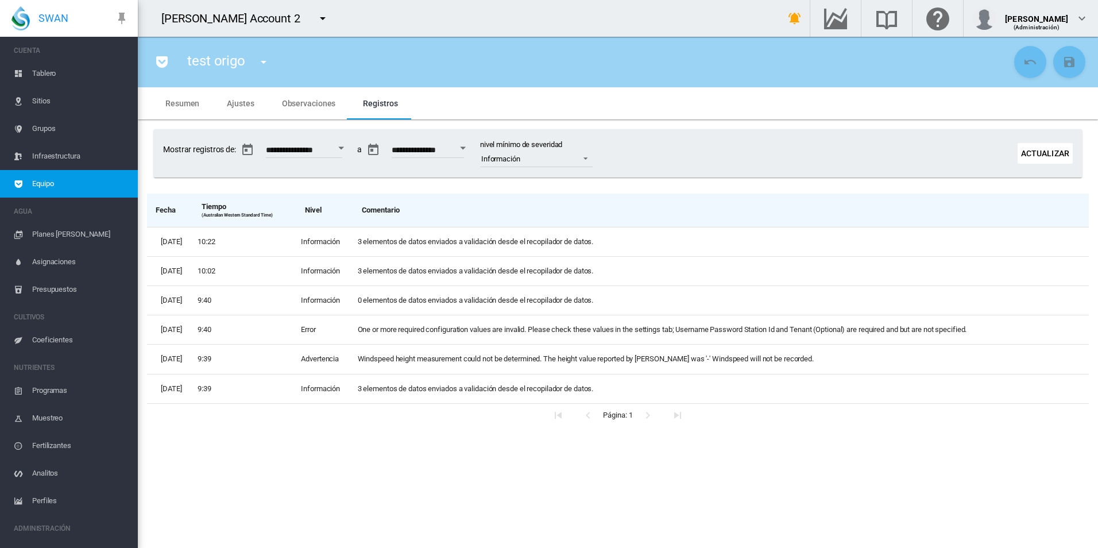
click at [1040, 151] on button "Actualizar" at bounding box center [1044, 153] width 55 height 21
click at [1042, 151] on button "Actualizar" at bounding box center [1044, 153] width 55 height 21
click at [1040, 149] on button "Actualizar" at bounding box center [1044, 153] width 55 height 21
click at [1025, 156] on button "Actualizar" at bounding box center [1044, 153] width 55 height 21
click at [1048, 154] on button "Actualizar" at bounding box center [1044, 153] width 55 height 21
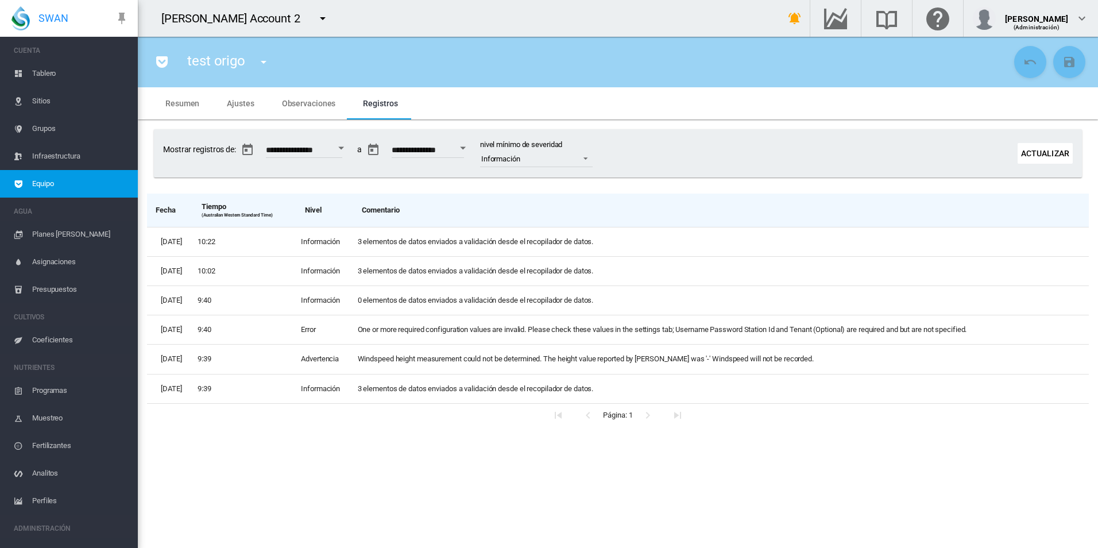
click at [746, 146] on div "**********" at bounding box center [618, 153] width 928 height 48
click at [1033, 143] on button "Actualizar" at bounding box center [1044, 153] width 55 height 21
click at [1031, 146] on button "Actualizar" at bounding box center [1044, 153] width 55 height 21
click at [1056, 152] on button "Actualizar" at bounding box center [1044, 153] width 55 height 21
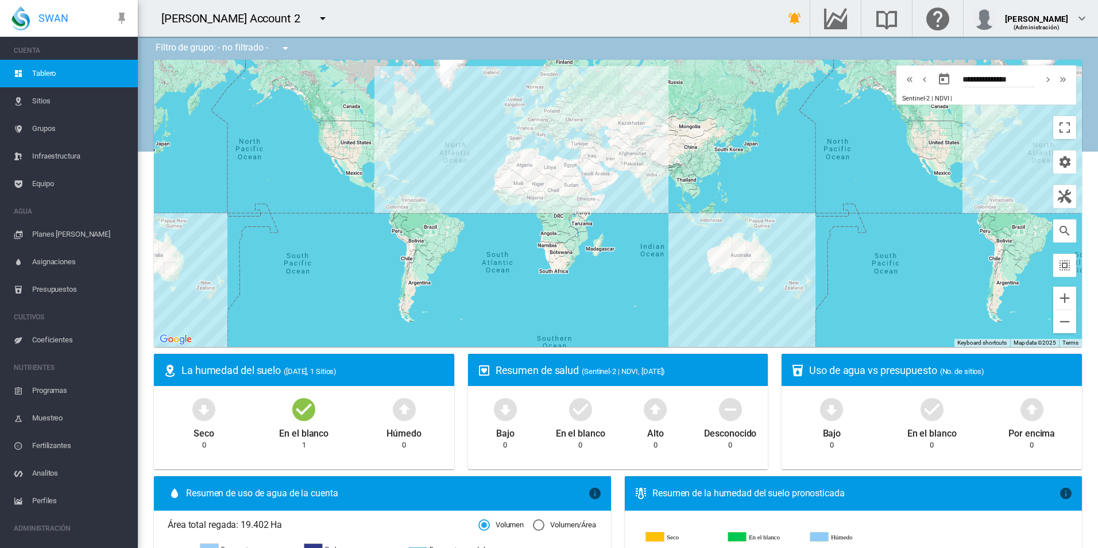
click at [41, 186] on span "Equipo" at bounding box center [80, 184] width 96 height 28
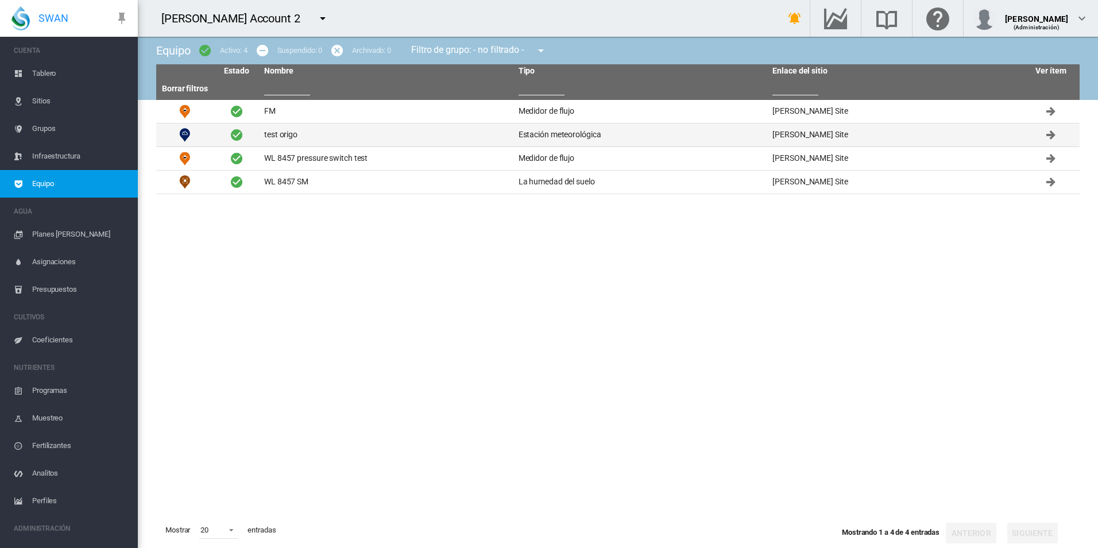
click at [305, 134] on td "test origo" at bounding box center [386, 134] width 254 height 23
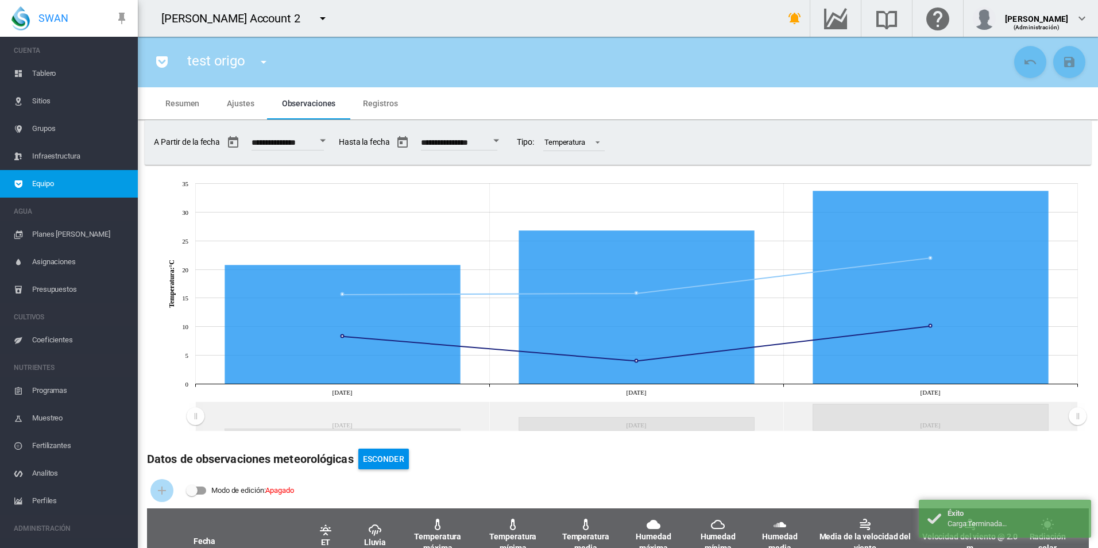
click at [240, 96] on md-tab-item "Ajustes" at bounding box center [240, 103] width 55 height 32
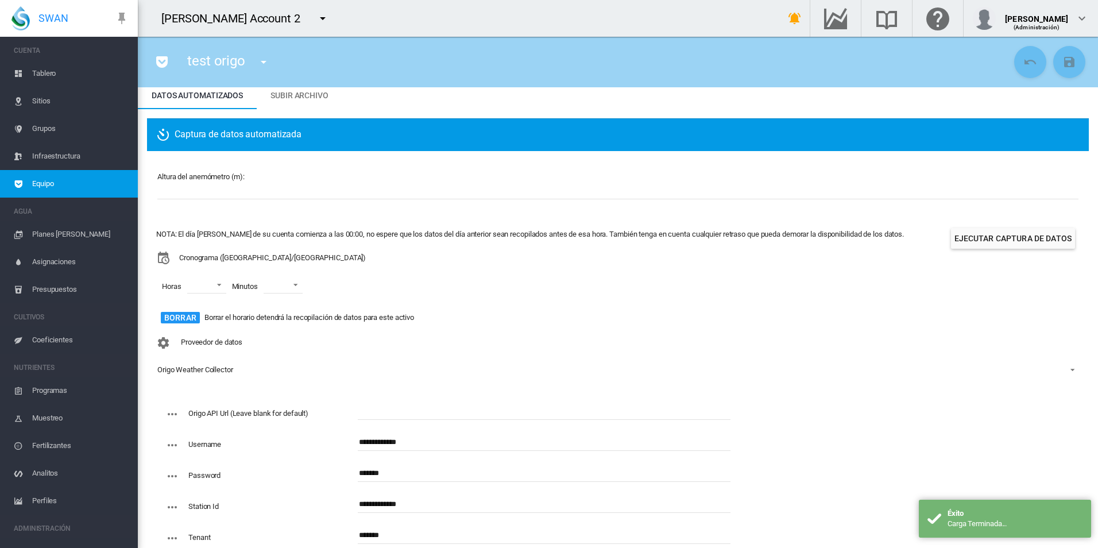
scroll to position [72, 0]
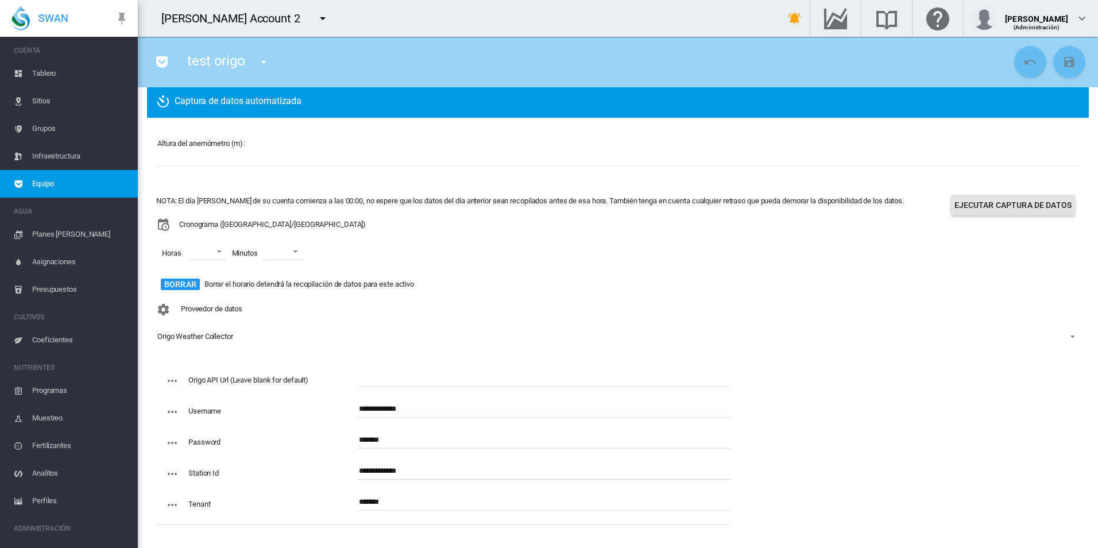
click at [987, 207] on button "Ejecutar captura de datos" at bounding box center [1013, 205] width 125 height 21
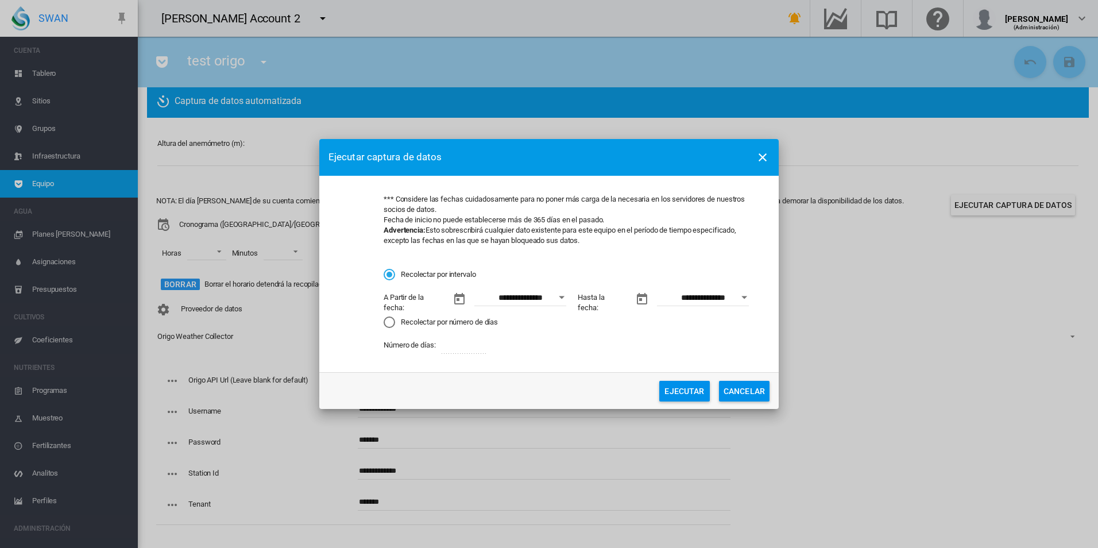
click at [563, 296] on div "Open calendar" at bounding box center [562, 297] width 6 height 3
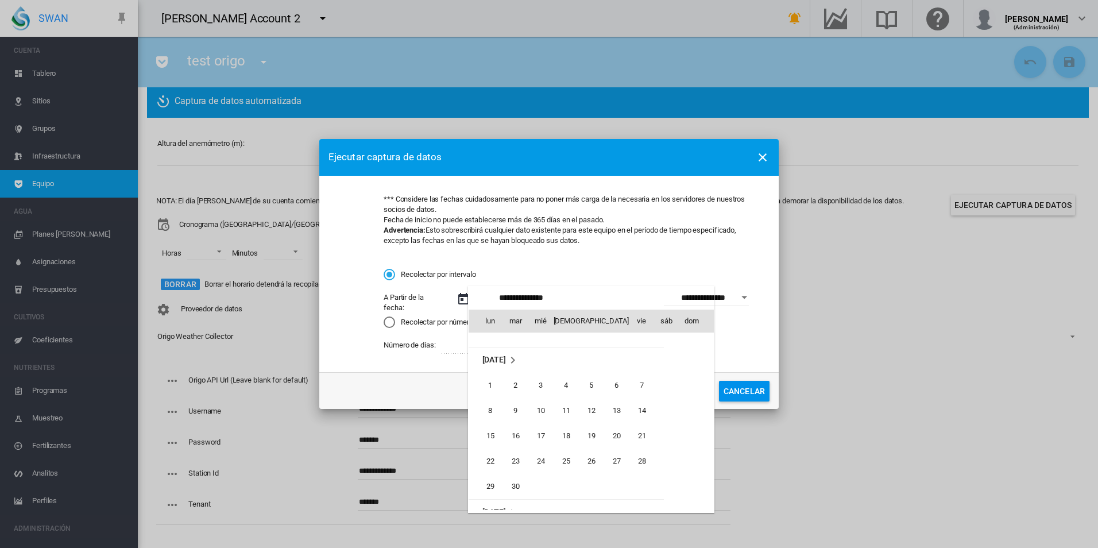
scroll to position [265886, 0]
click at [539, 467] on span "24" at bounding box center [540, 466] width 23 height 23
type input "**********"
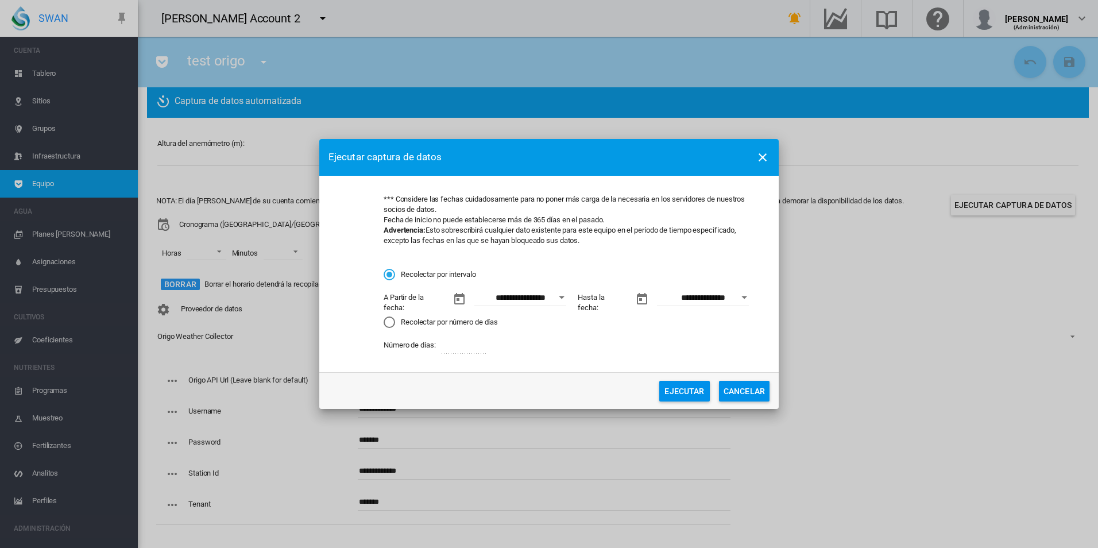
click at [746, 298] on div "Open calendar" at bounding box center [744, 297] width 6 height 3
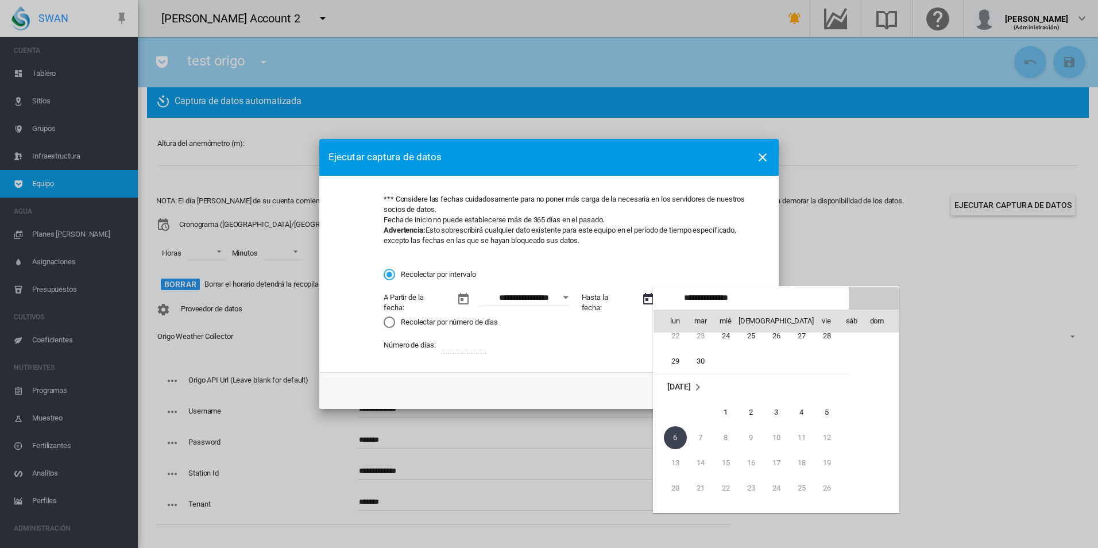
scroll to position [95, 0]
click at [773, 354] on span "26" at bounding box center [776, 351] width 23 height 23
type input "**********"
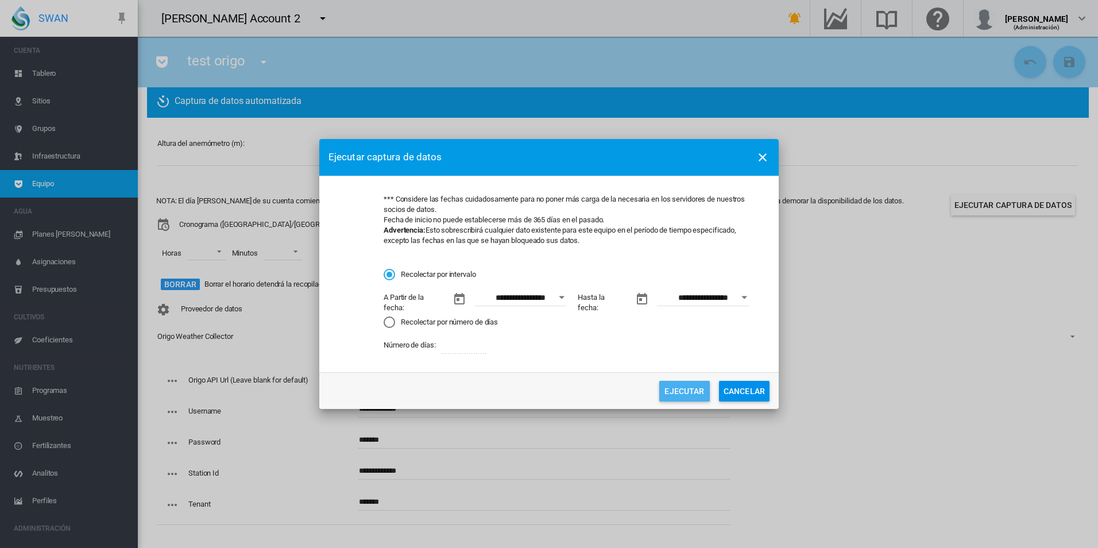
click at [676, 392] on button "Ejecutar" at bounding box center [684, 391] width 51 height 21
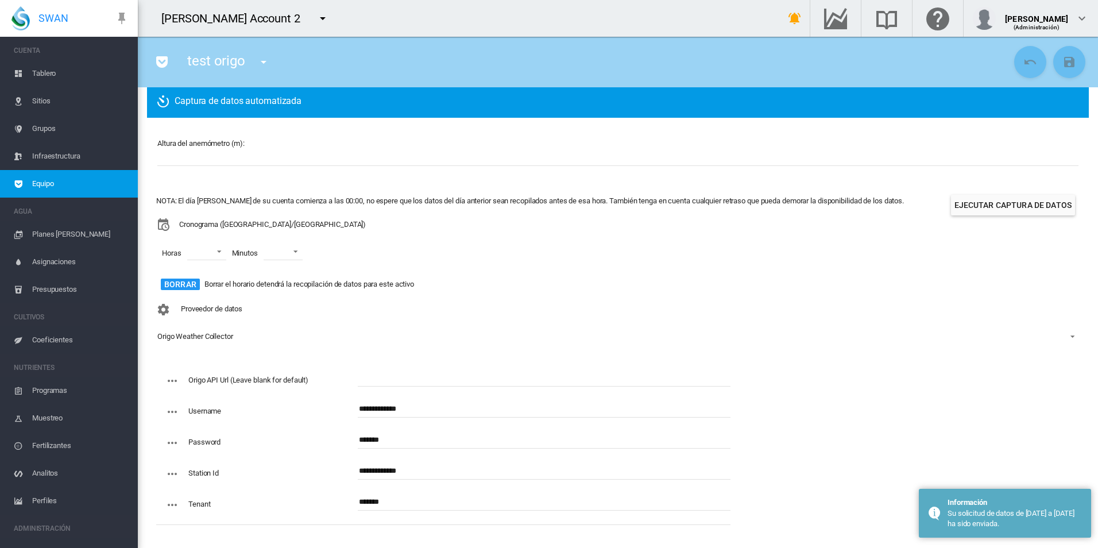
click at [624, 305] on div "Proveedor de datos Origo Weather Collector - Sin selección - Origo Weather Coll…" at bounding box center [617, 331] width 923 height 67
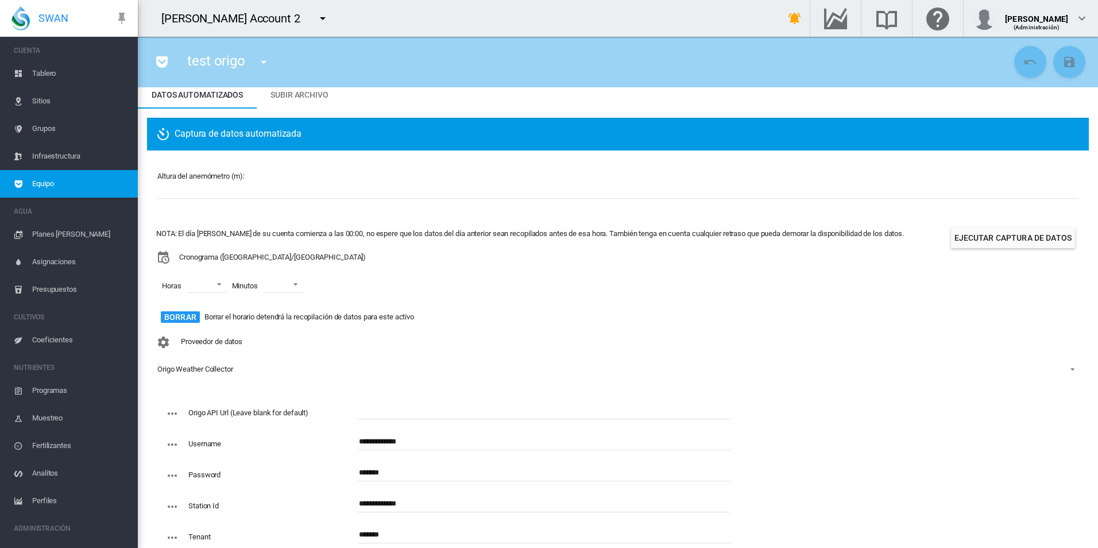
scroll to position [14, 0]
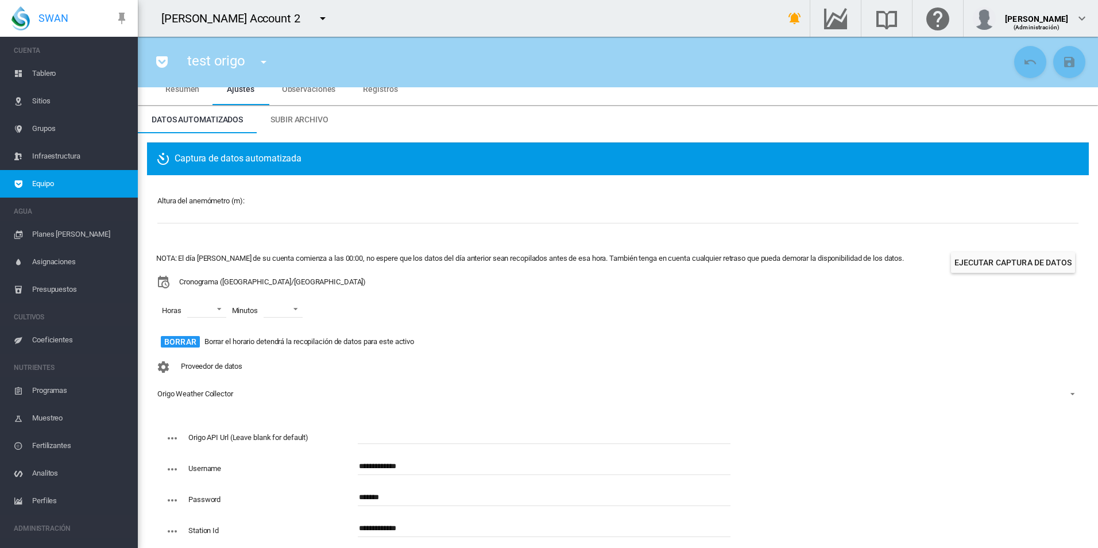
click at [371, 98] on md-tab-item "Registros" at bounding box center [380, 89] width 62 height 32
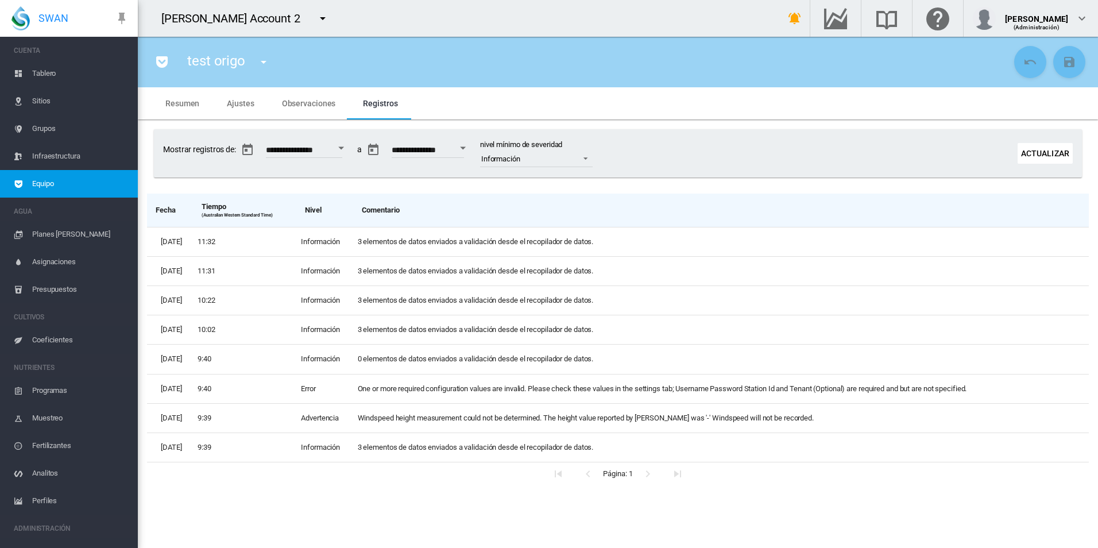
scroll to position [0, 0]
click at [1044, 152] on button "Actualizar" at bounding box center [1044, 153] width 55 height 21
click at [1046, 151] on button "Actualizar" at bounding box center [1044, 153] width 55 height 21
click at [1016, 9] on div "David Tang (Administración)" at bounding box center [1030, 18] width 116 height 23
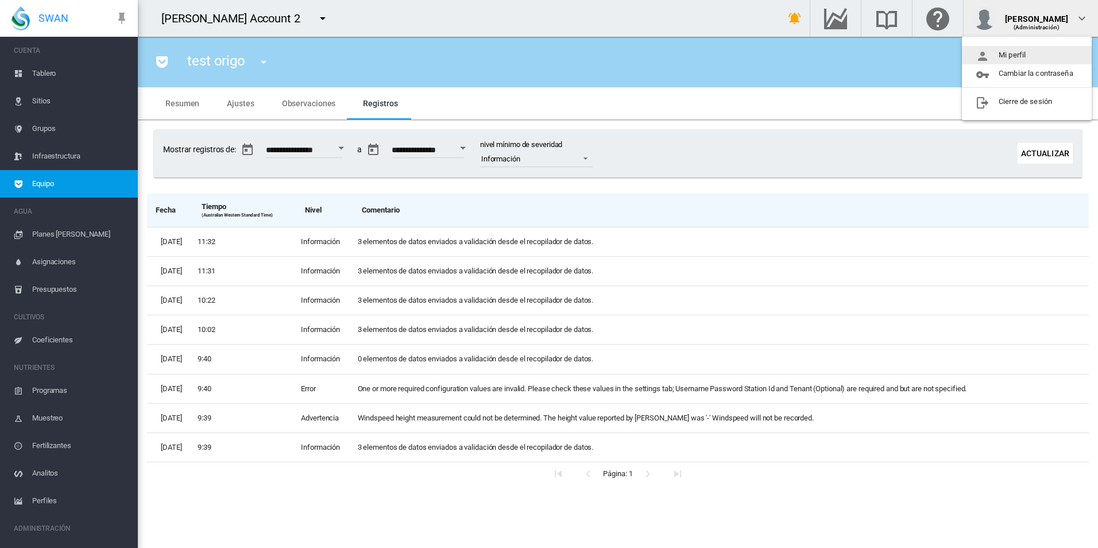
click at [1011, 58] on button "Mi perfil" at bounding box center [1027, 55] width 130 height 18
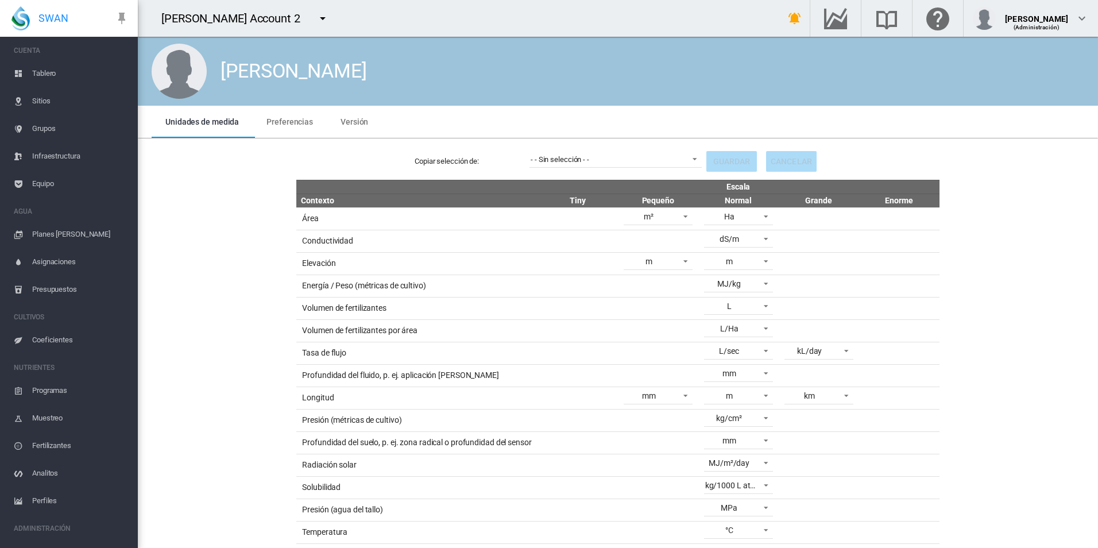
click at [280, 120] on span "Preferencias" at bounding box center [289, 121] width 46 height 9
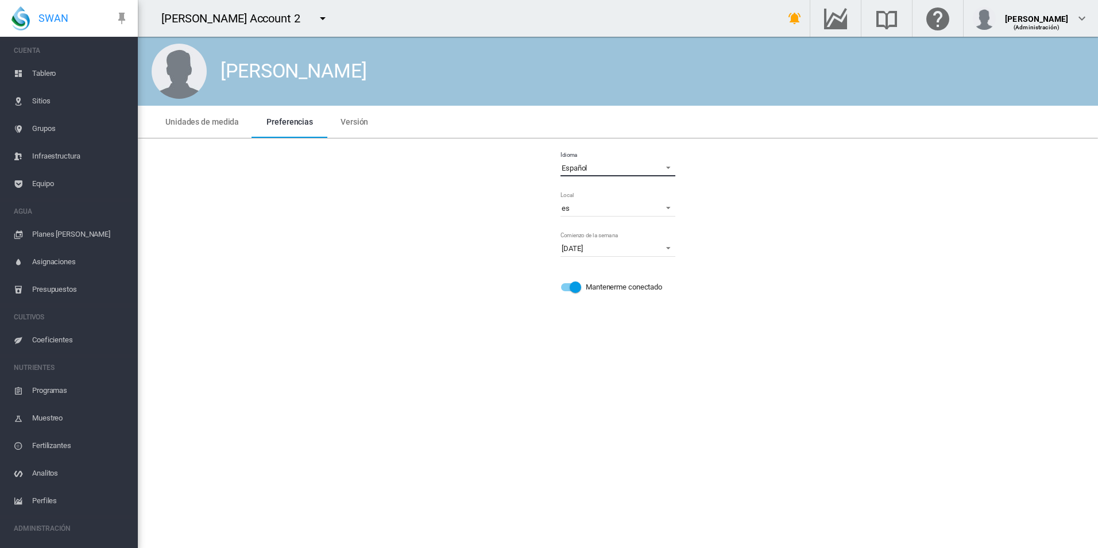
click at [629, 165] on span "Español" at bounding box center [608, 168] width 94 height 10
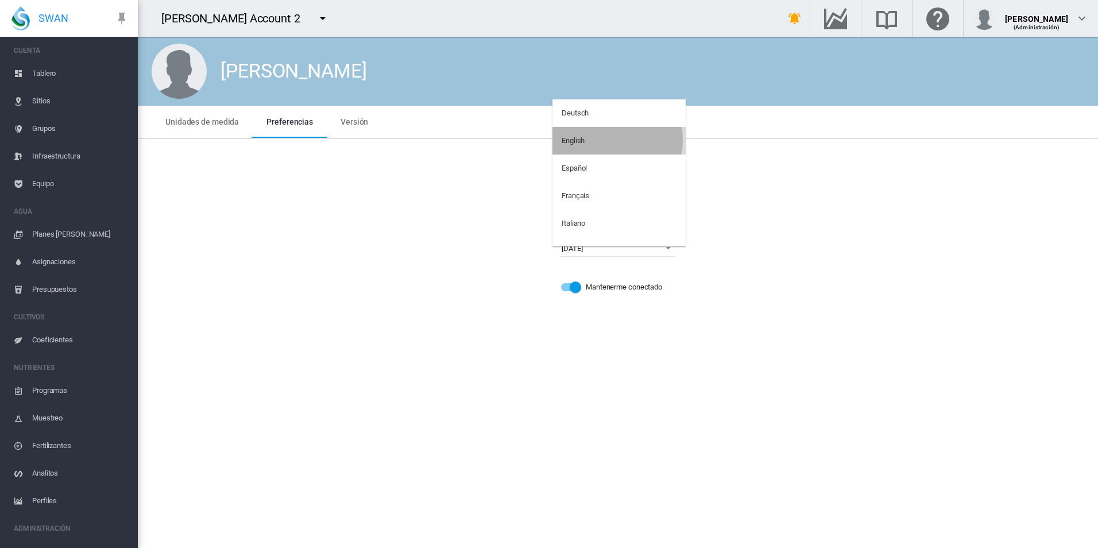
click at [617, 139] on md-option "English" at bounding box center [618, 141] width 133 height 28
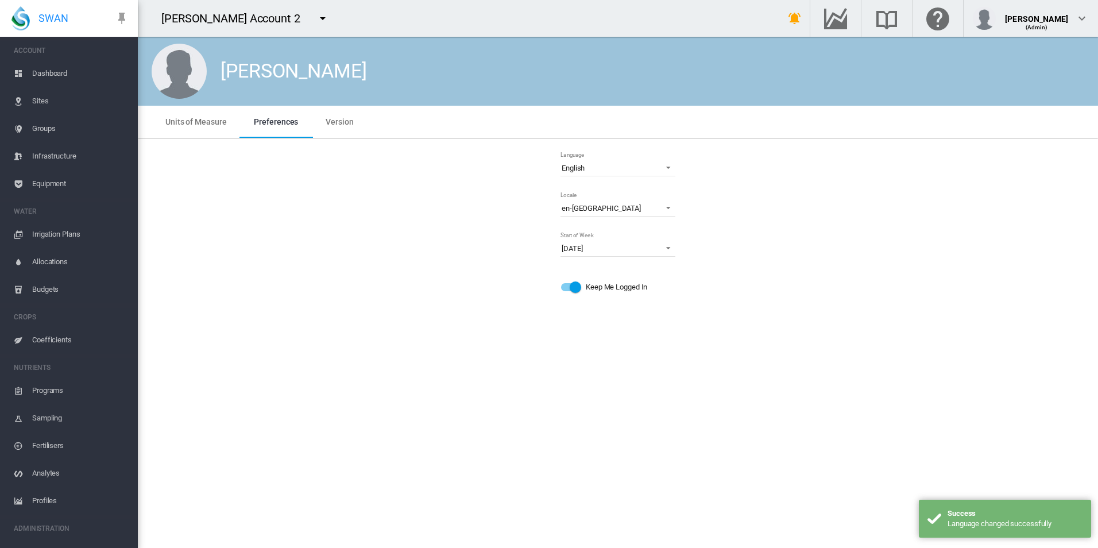
click at [339, 320] on div "David Tang Units of Measure Preferences Version Units of Measure Preferences Ve…" at bounding box center [618, 292] width 960 height 511
click at [58, 183] on span "Equipment" at bounding box center [80, 184] width 96 height 28
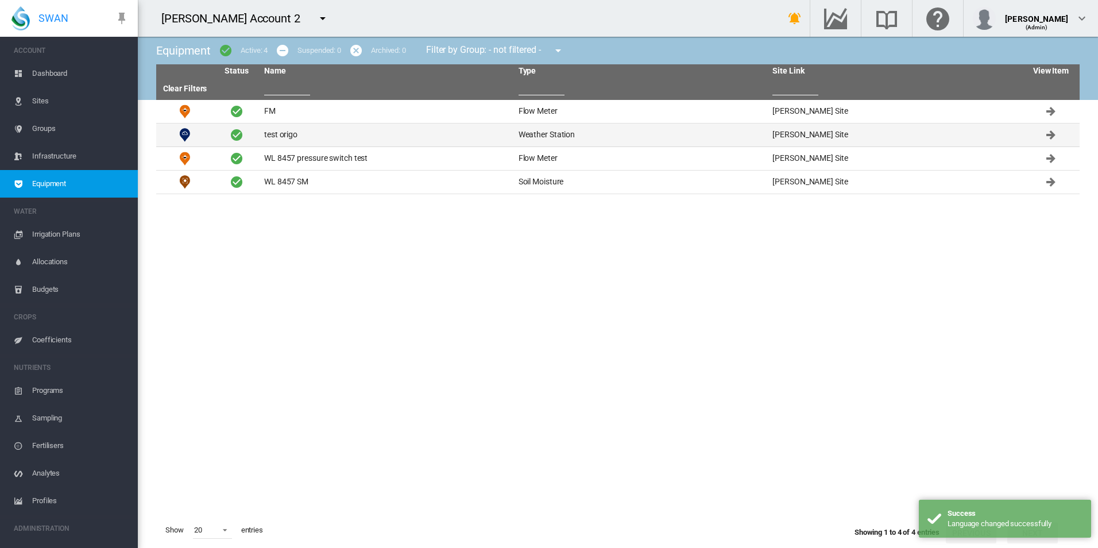
click at [324, 138] on td "test origo" at bounding box center [386, 134] width 254 height 23
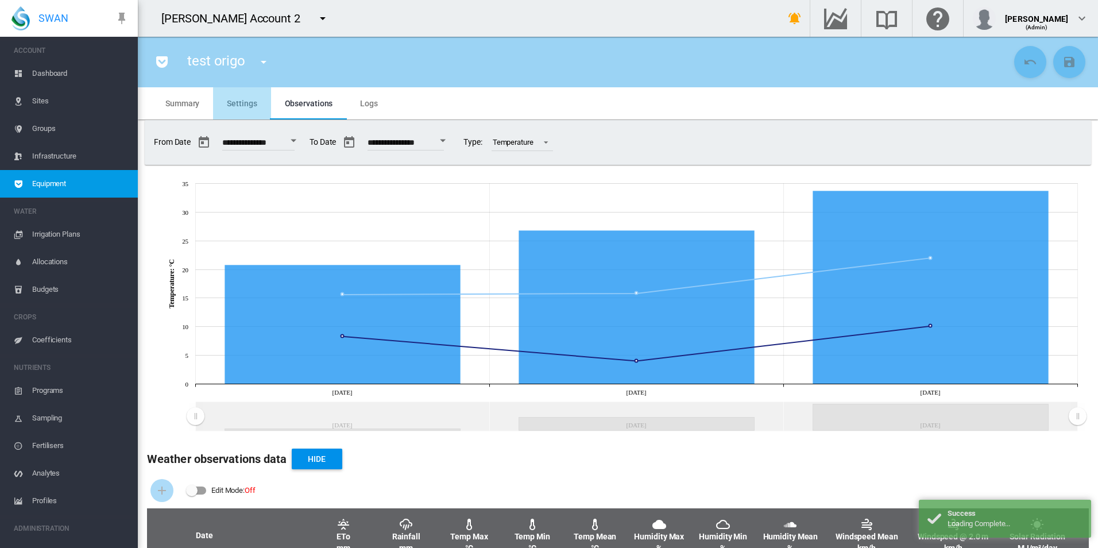
click at [251, 104] on span "Settings" at bounding box center [242, 103] width 30 height 9
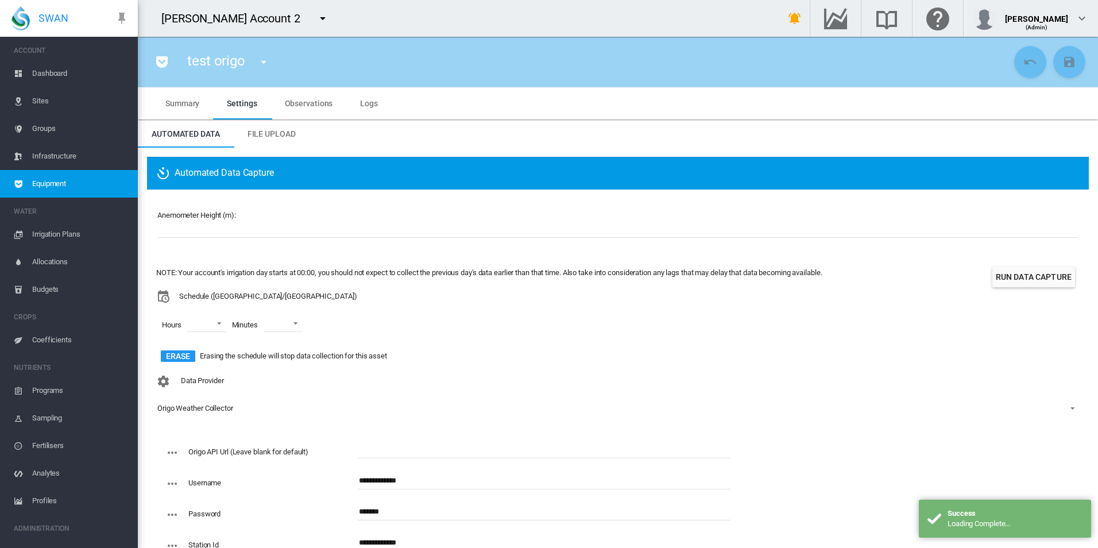
click at [373, 102] on span "Logs" at bounding box center [369, 103] width 18 height 9
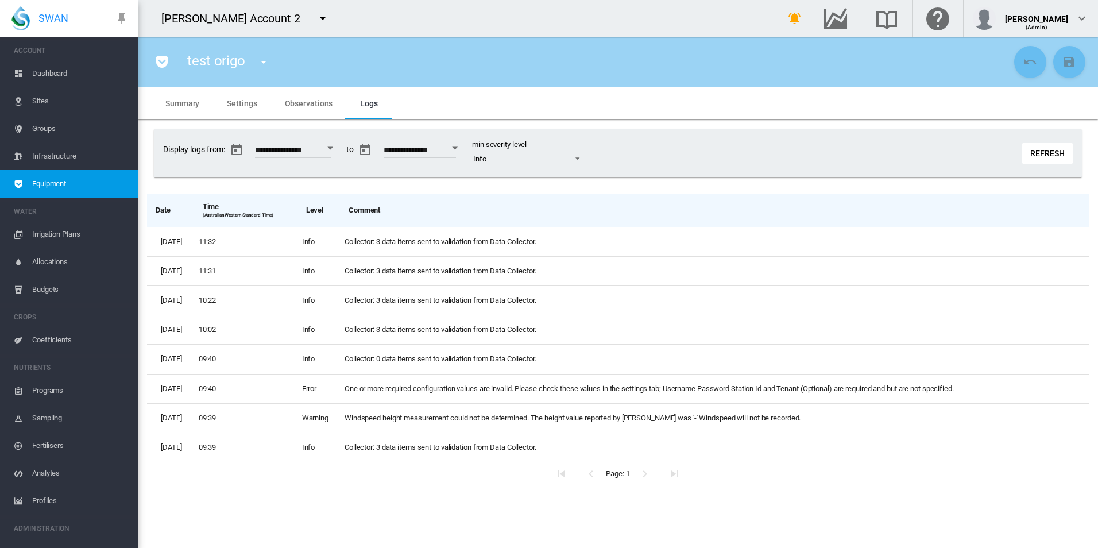
click at [1052, 161] on button "Refresh" at bounding box center [1047, 153] width 51 height 21
click at [1031, 148] on button "Refresh" at bounding box center [1047, 153] width 51 height 21
click at [1031, 149] on button "Refresh" at bounding box center [1047, 153] width 51 height 21
click at [1036, 152] on button "Refresh" at bounding box center [1047, 153] width 51 height 21
